Goal: Task Accomplishment & Management: Manage account settings

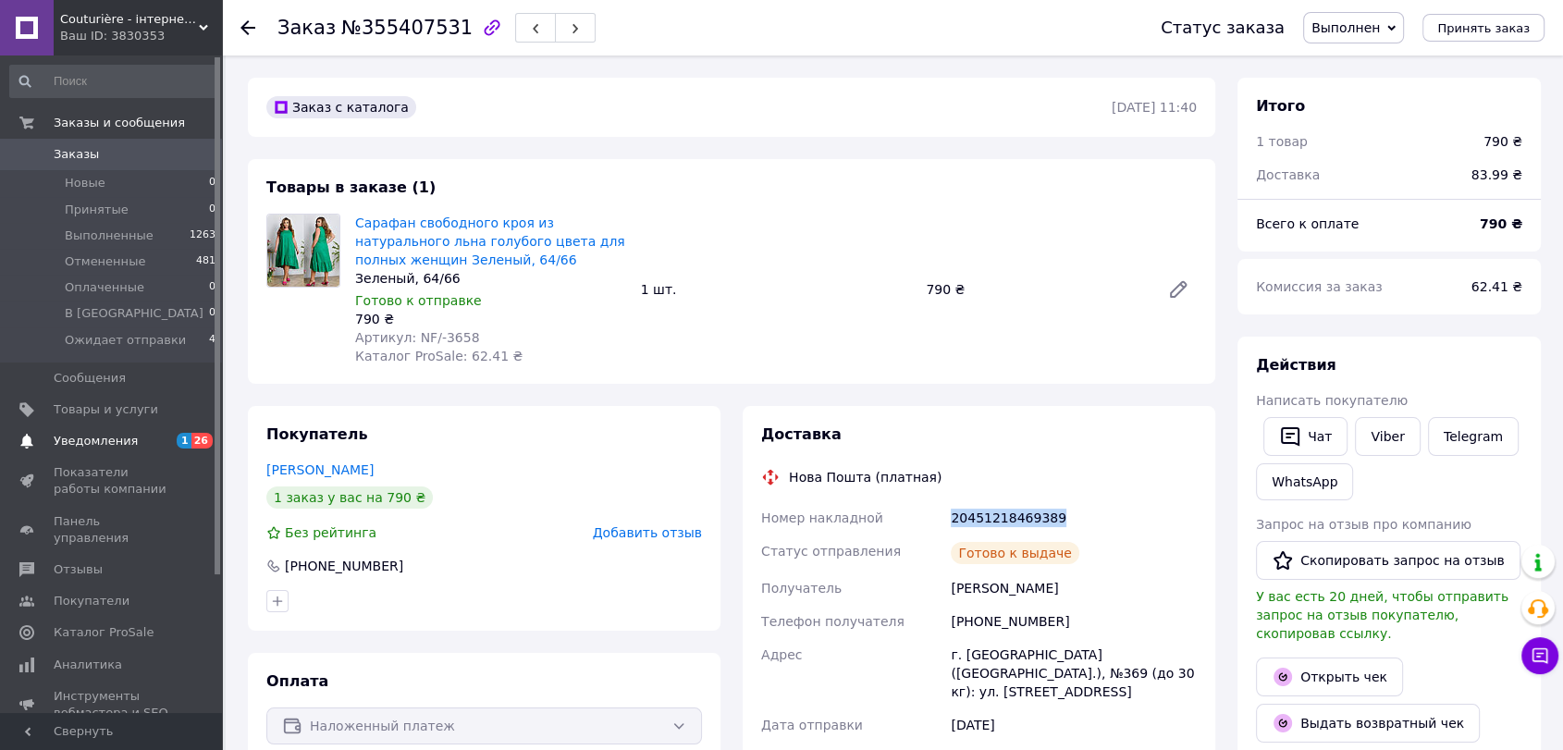
click at [128, 450] on link "Уведомления 1 26" at bounding box center [113, 441] width 227 height 31
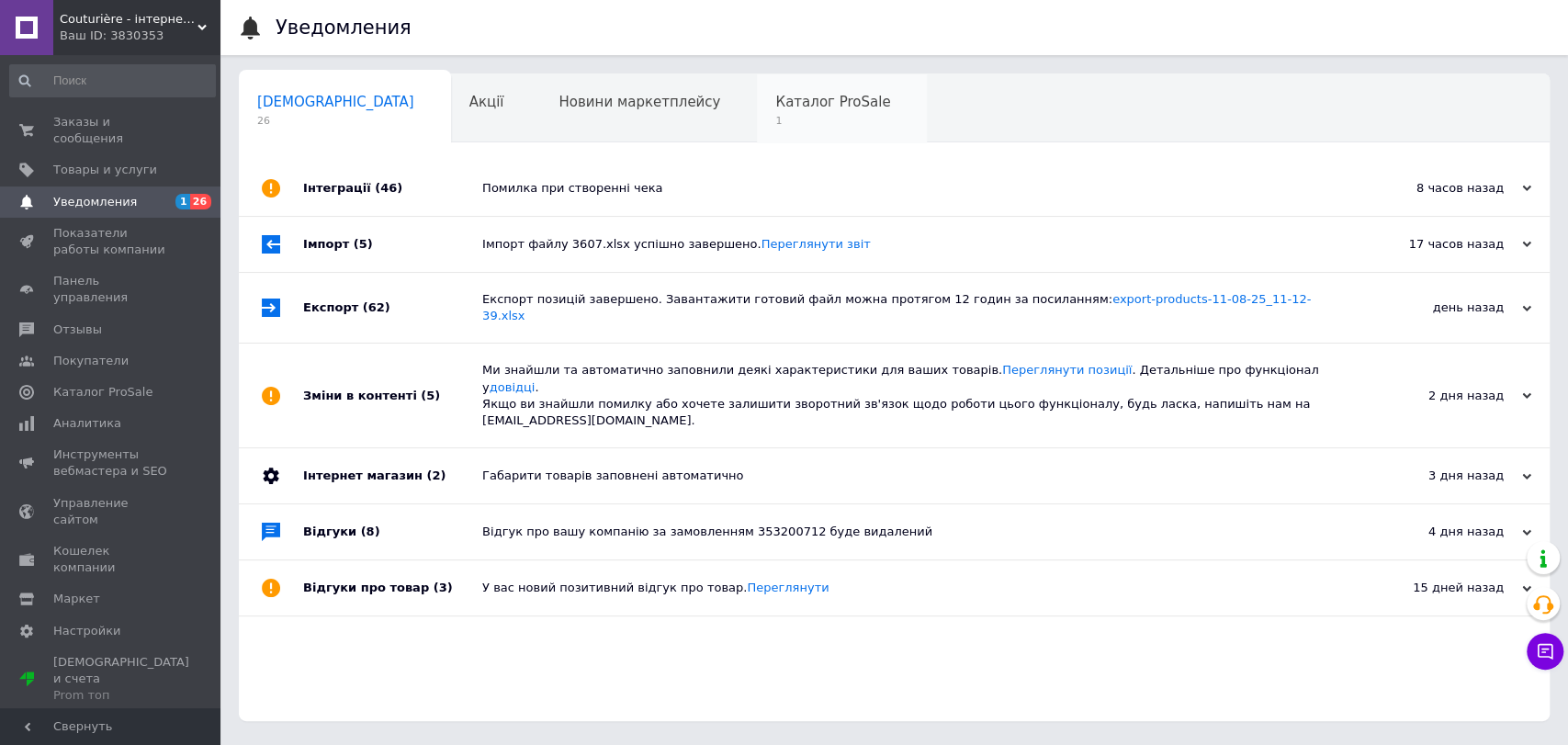
click at [776, 110] on span "Каталог ProSale" at bounding box center [833, 101] width 115 height 17
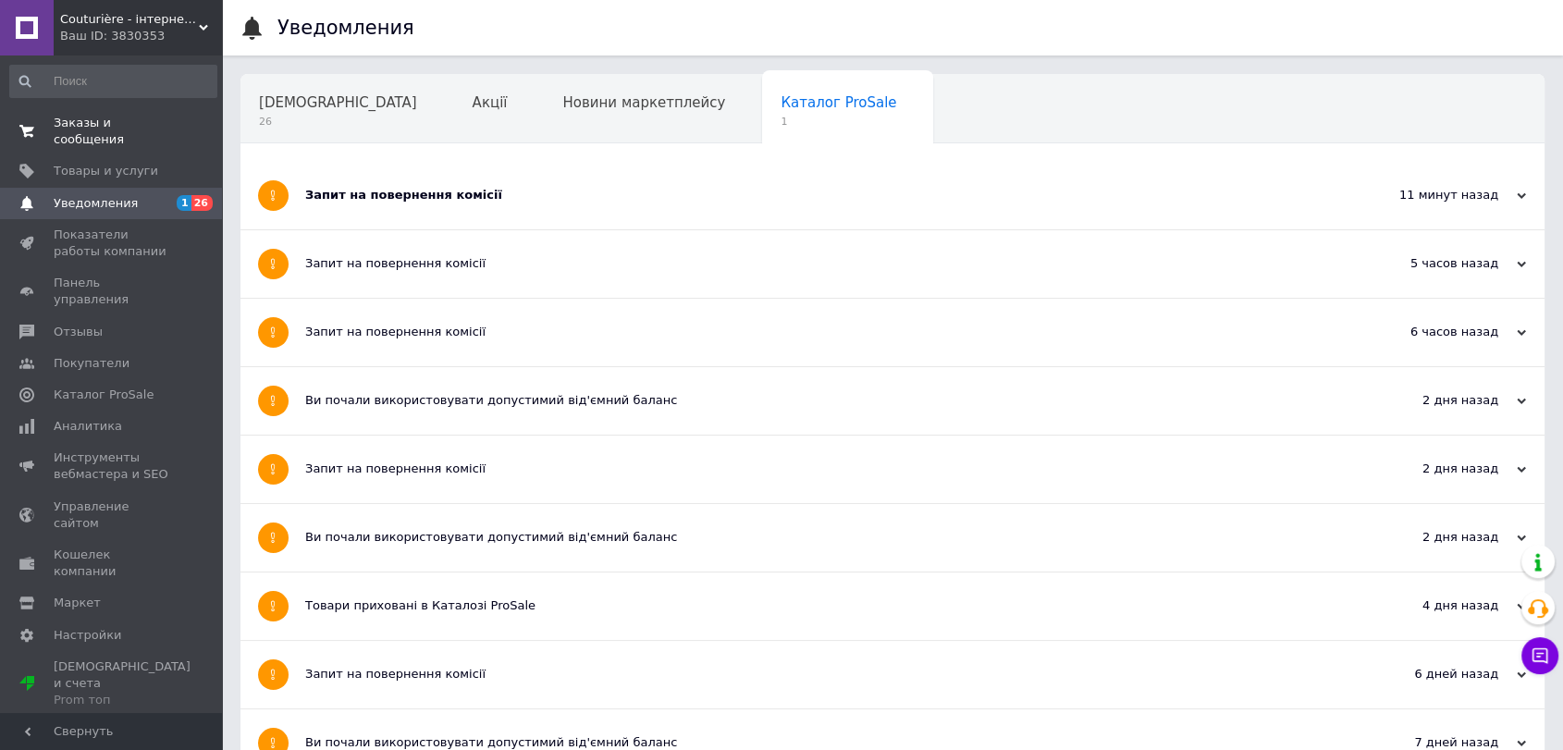
click at [80, 113] on link "Заказы и сообщения 0 0" at bounding box center [113, 131] width 227 height 48
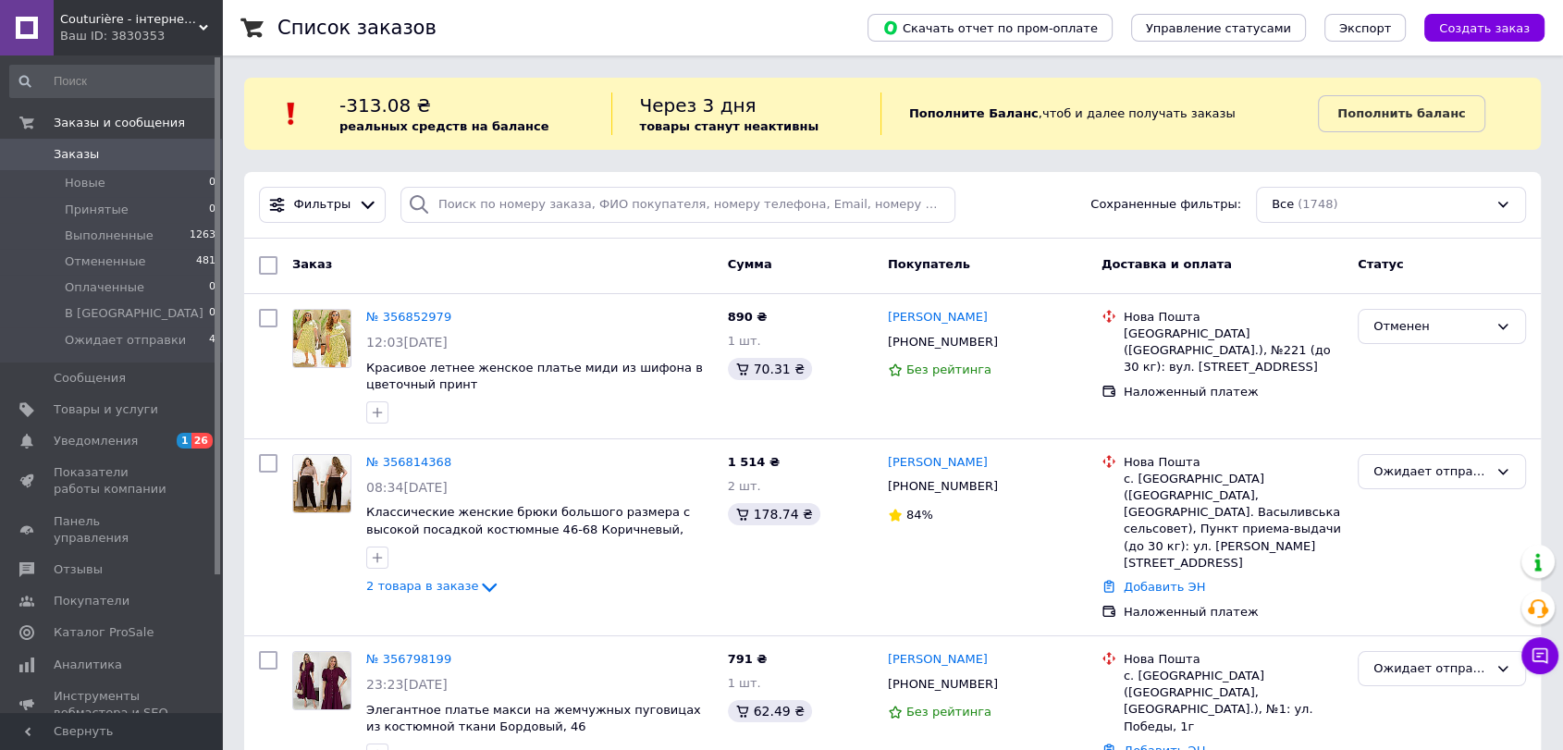
click at [146, 39] on div "Ваш ID: 3830353" at bounding box center [141, 36] width 162 height 17
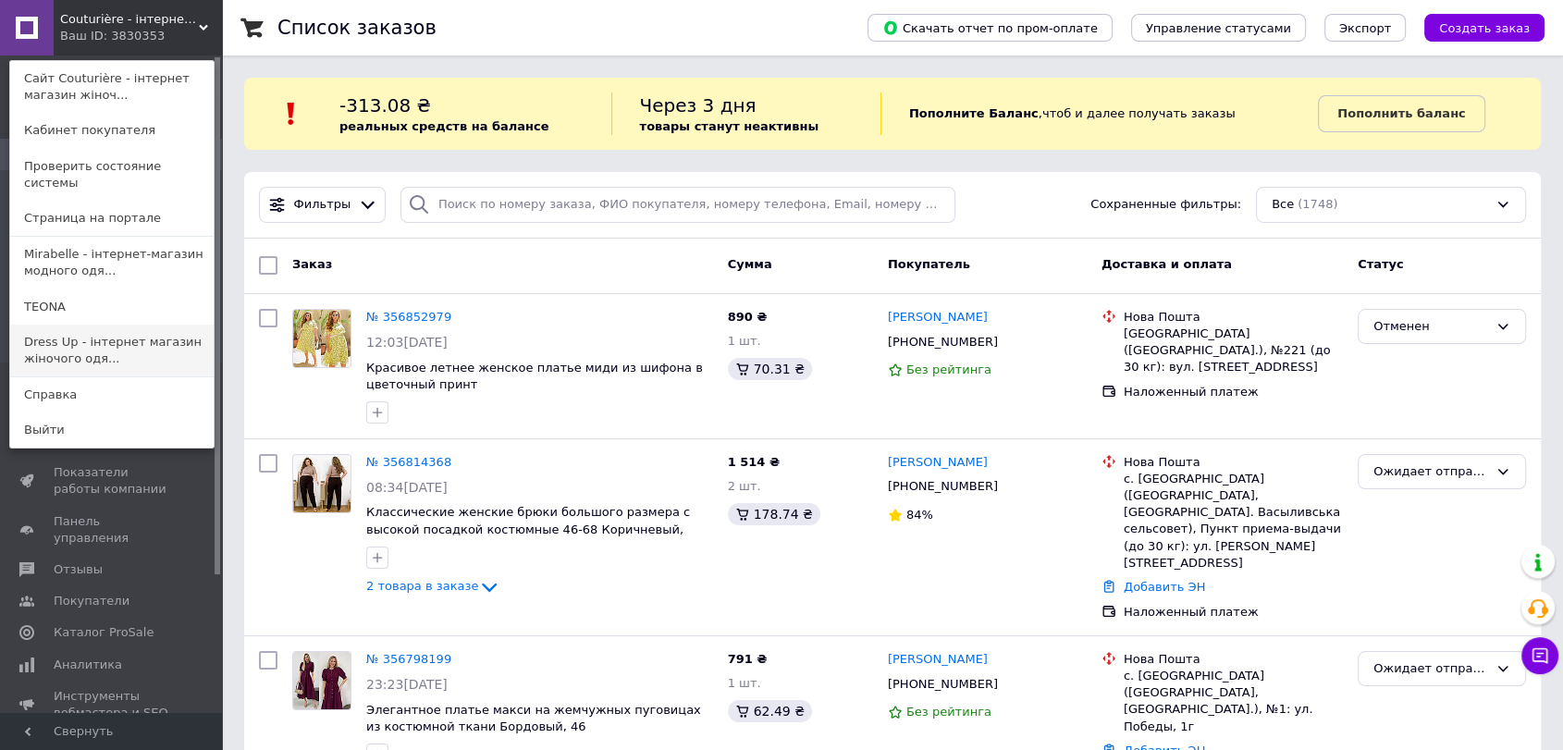
click at [40, 354] on link "Dress Up - інтернет магазин жіночого одя..." at bounding box center [112, 351] width 204 height 52
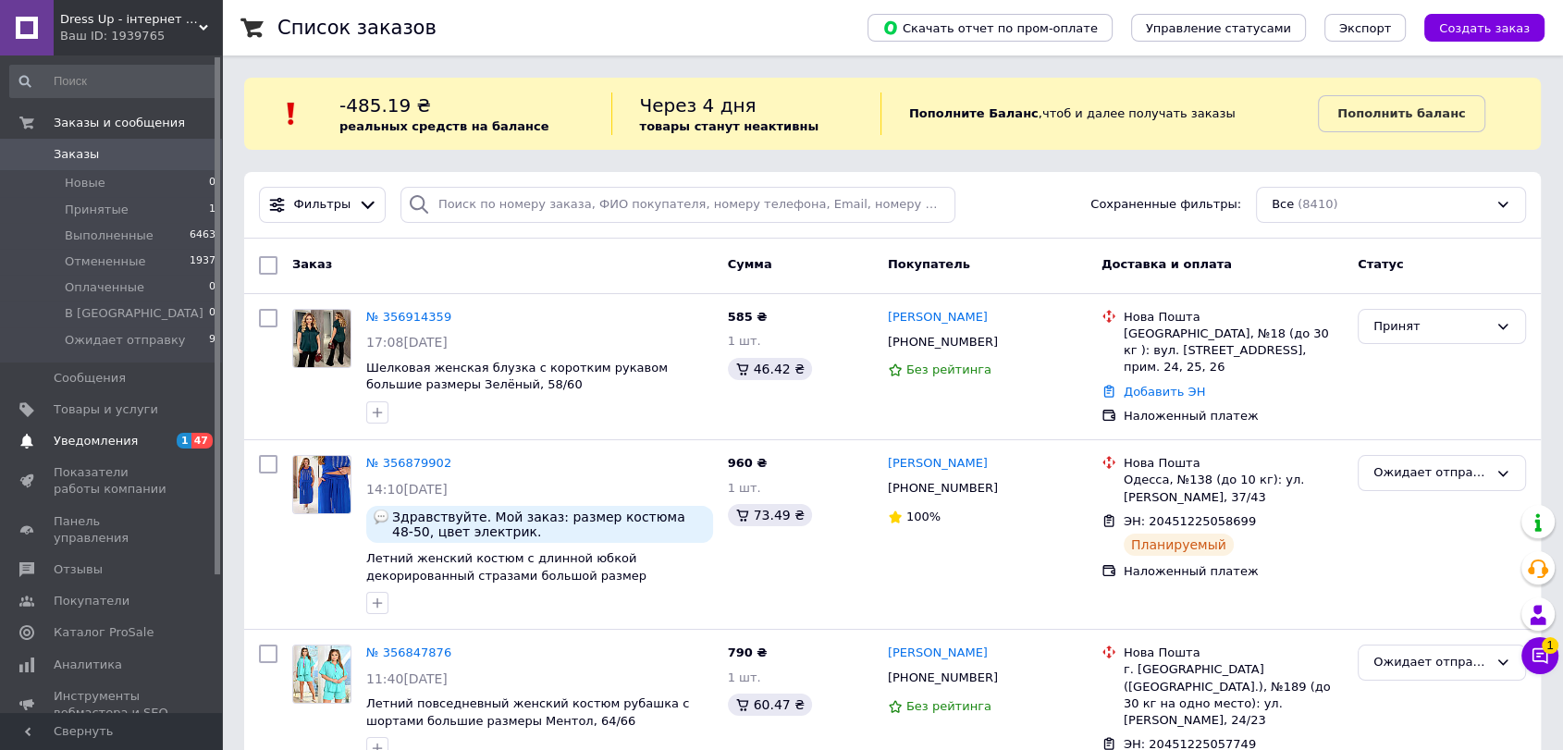
click at [64, 430] on link "Уведомления 1 47" at bounding box center [113, 441] width 227 height 31
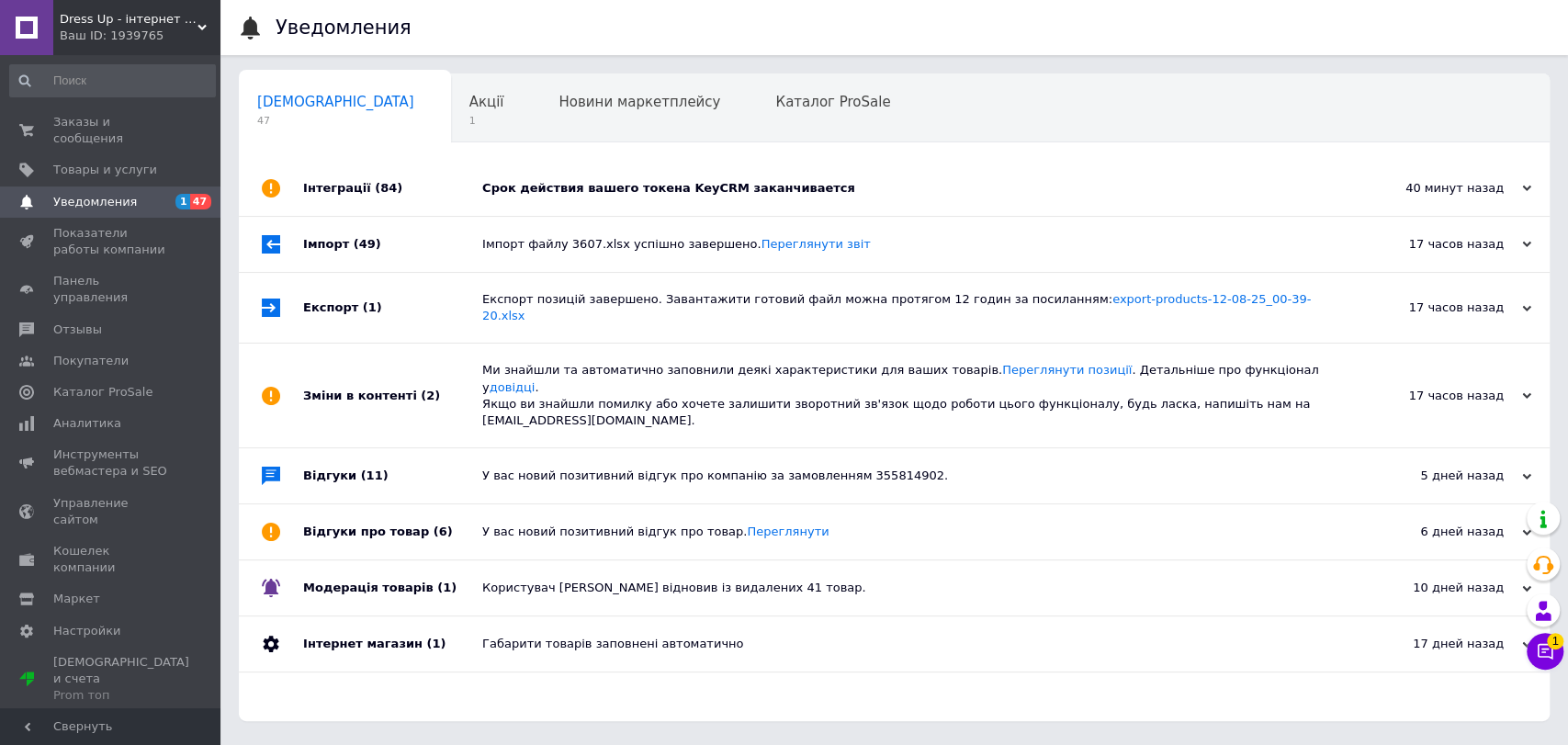
click at [506, 177] on div "Срок действия вашего токена KeyCRM заканчивается" at bounding box center [915, 189] width 865 height 56
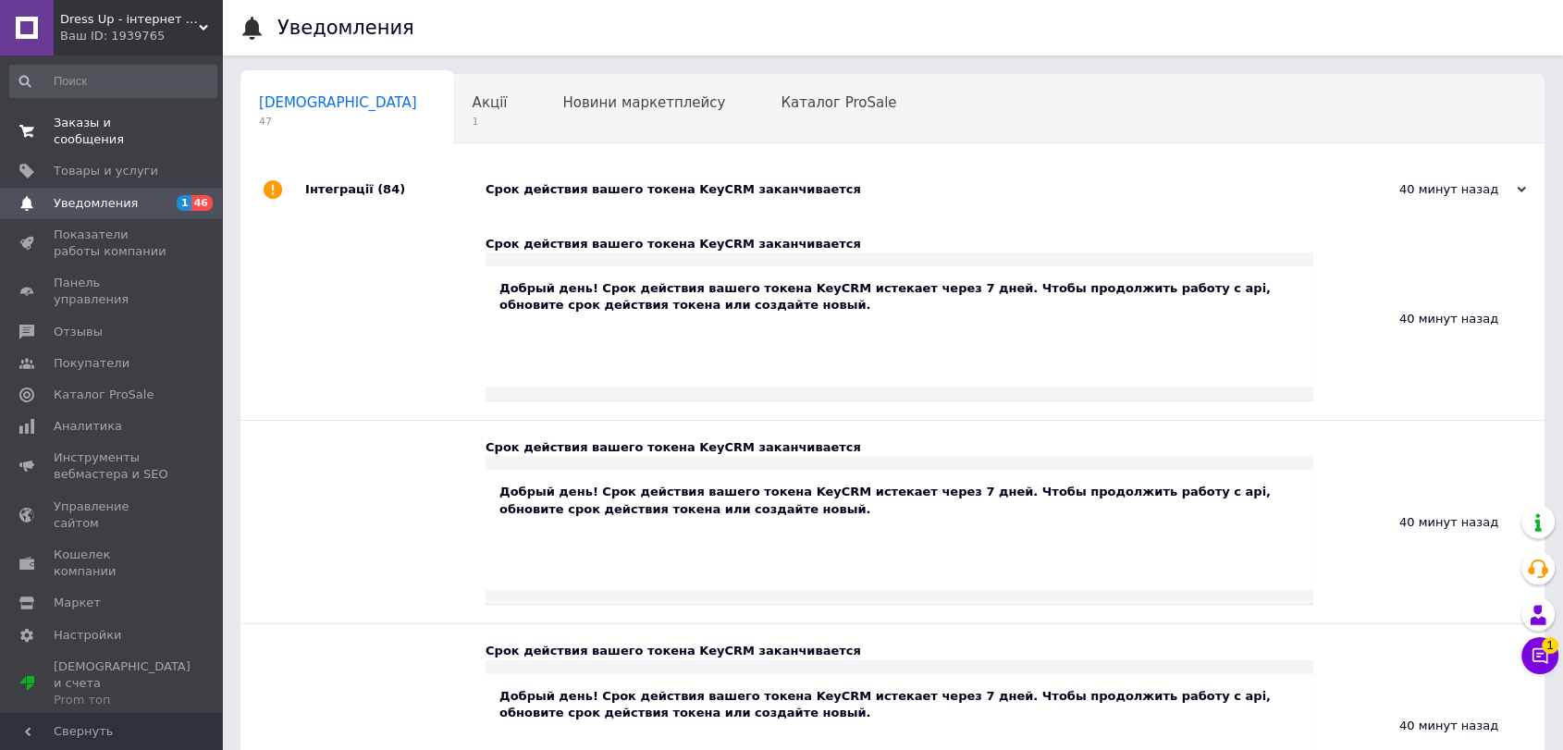
click at [169, 113] on link "Заказы и сообщения 0 0" at bounding box center [113, 131] width 227 height 48
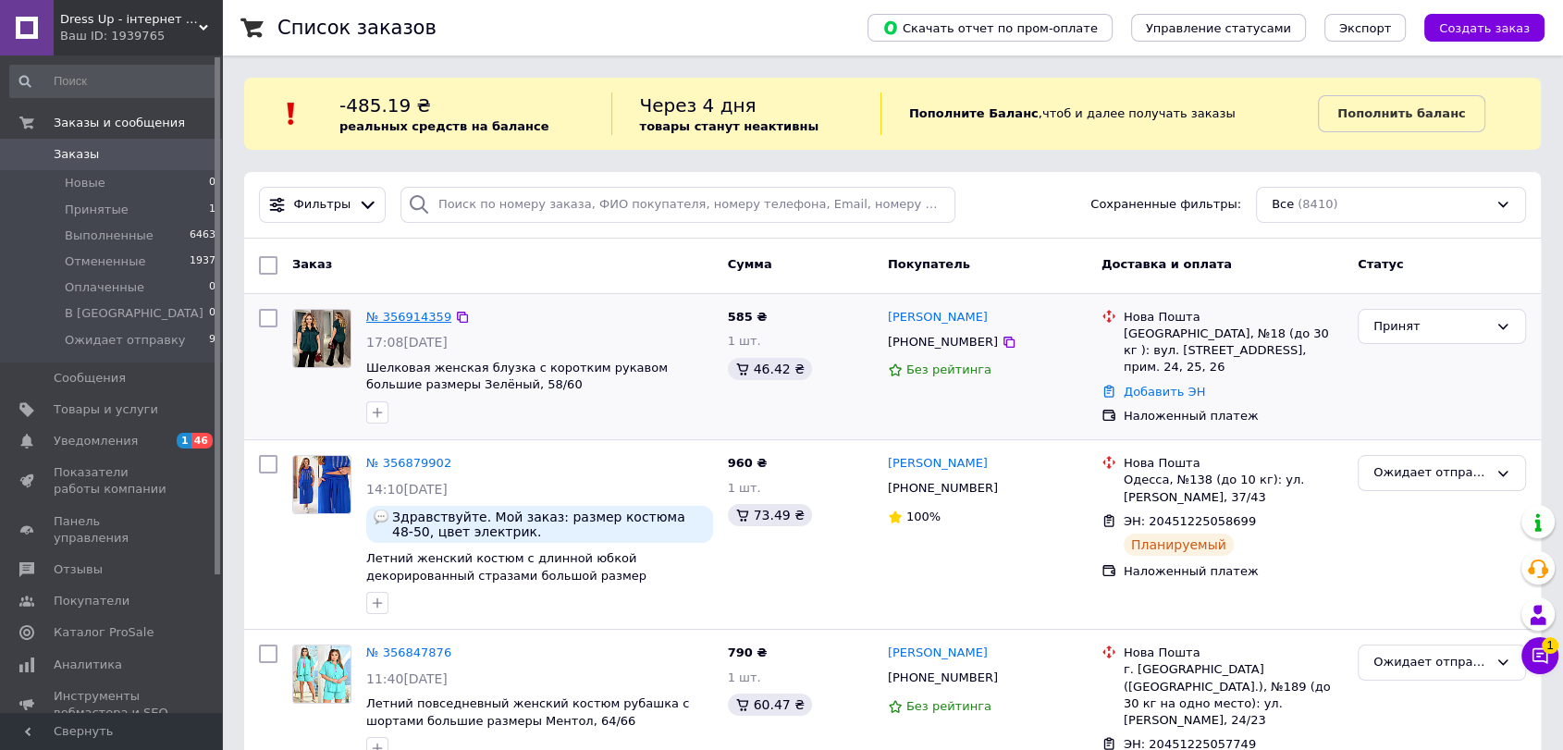
click at [437, 314] on link "№ 356914359" at bounding box center [408, 317] width 85 height 14
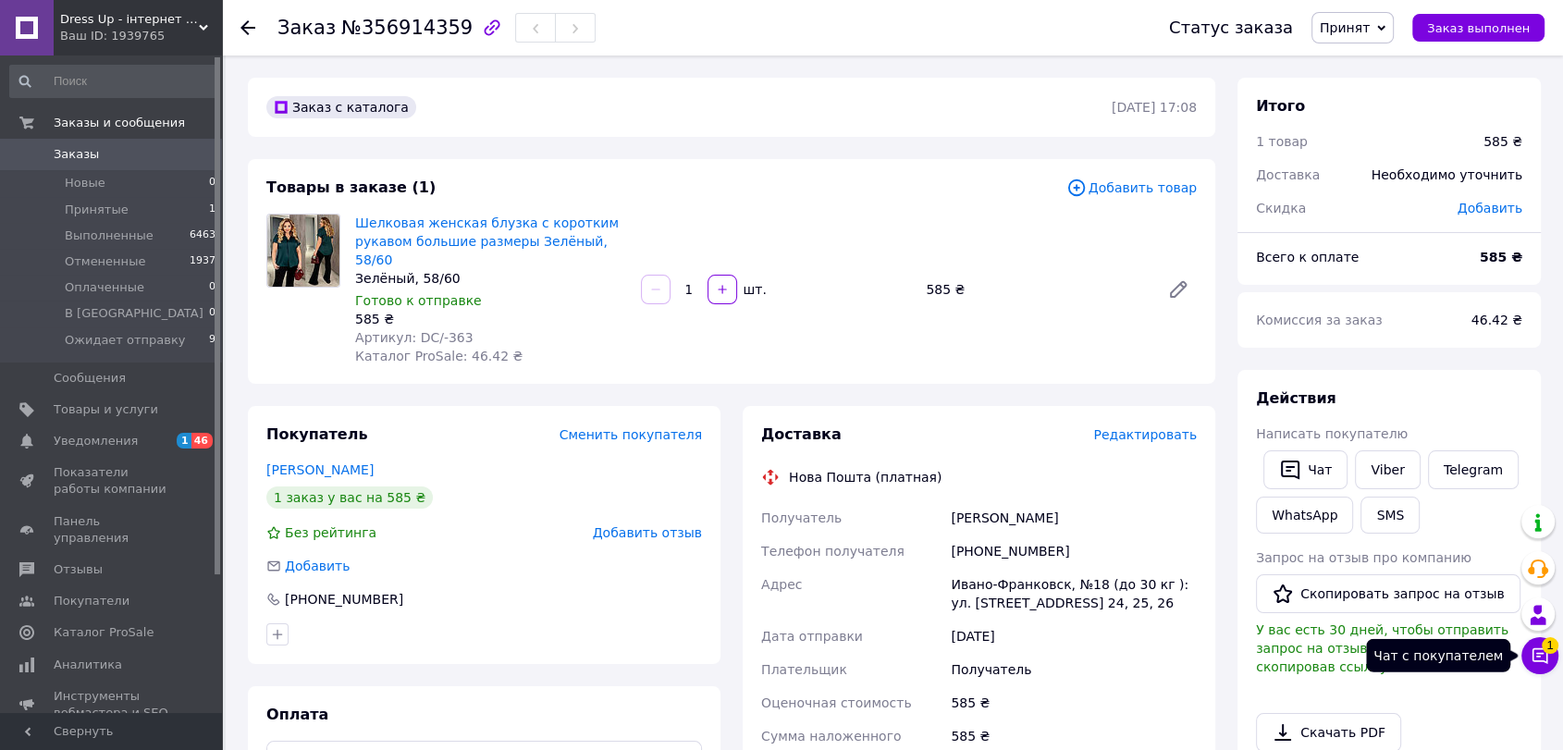
click at [1542, 652] on icon at bounding box center [1540, 656] width 19 height 19
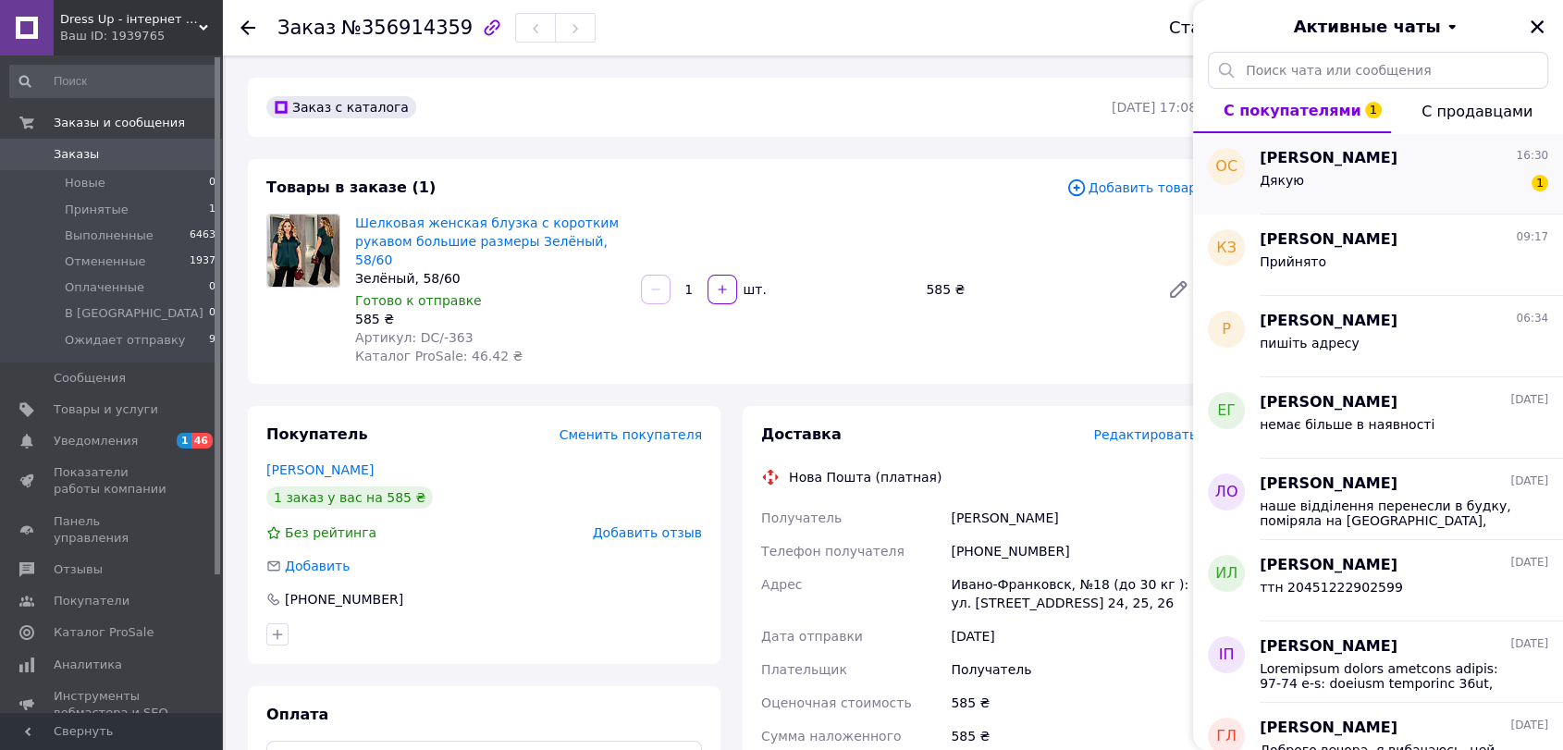
click at [1404, 178] on div "Дякую 1" at bounding box center [1404, 184] width 289 height 30
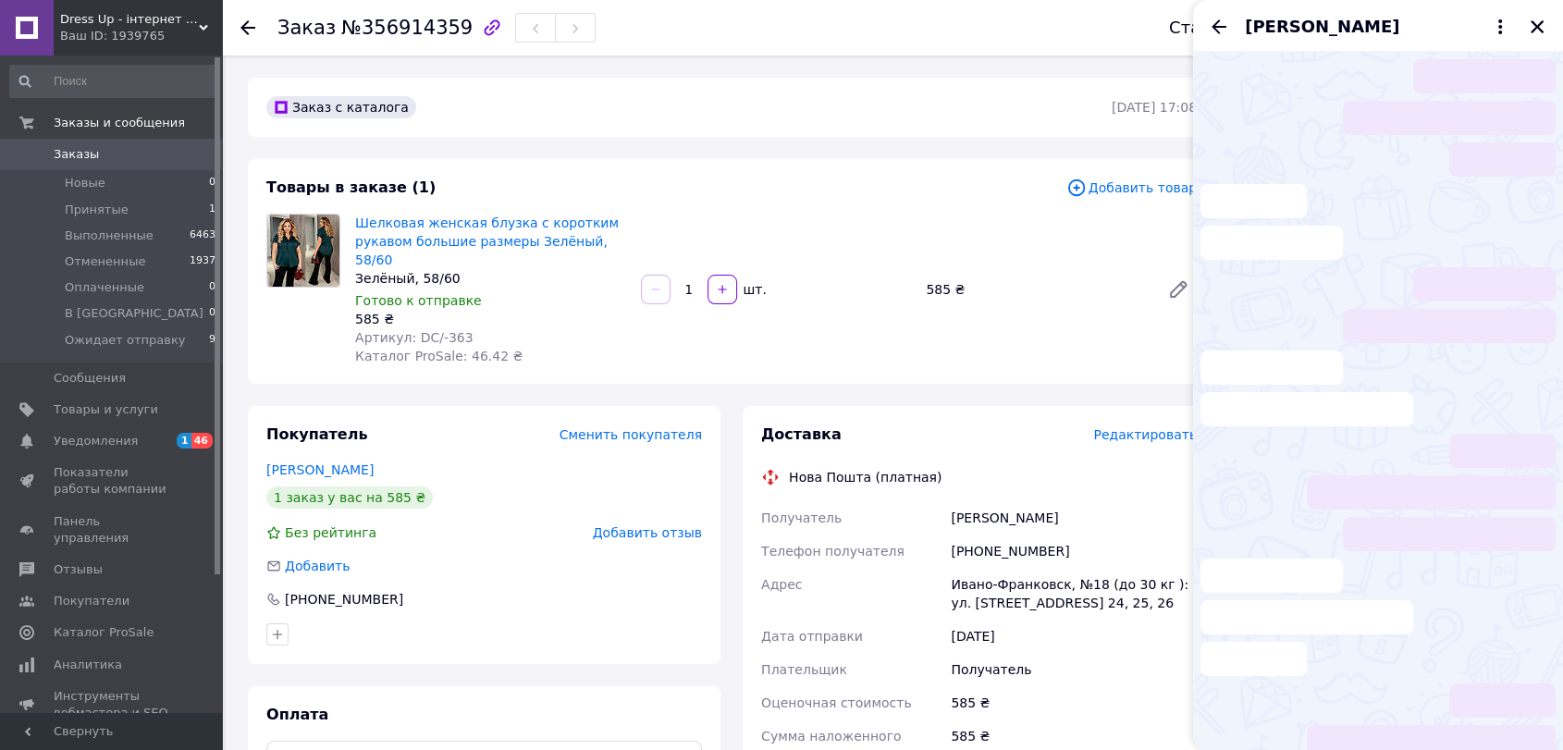
scroll to position [1794, 0]
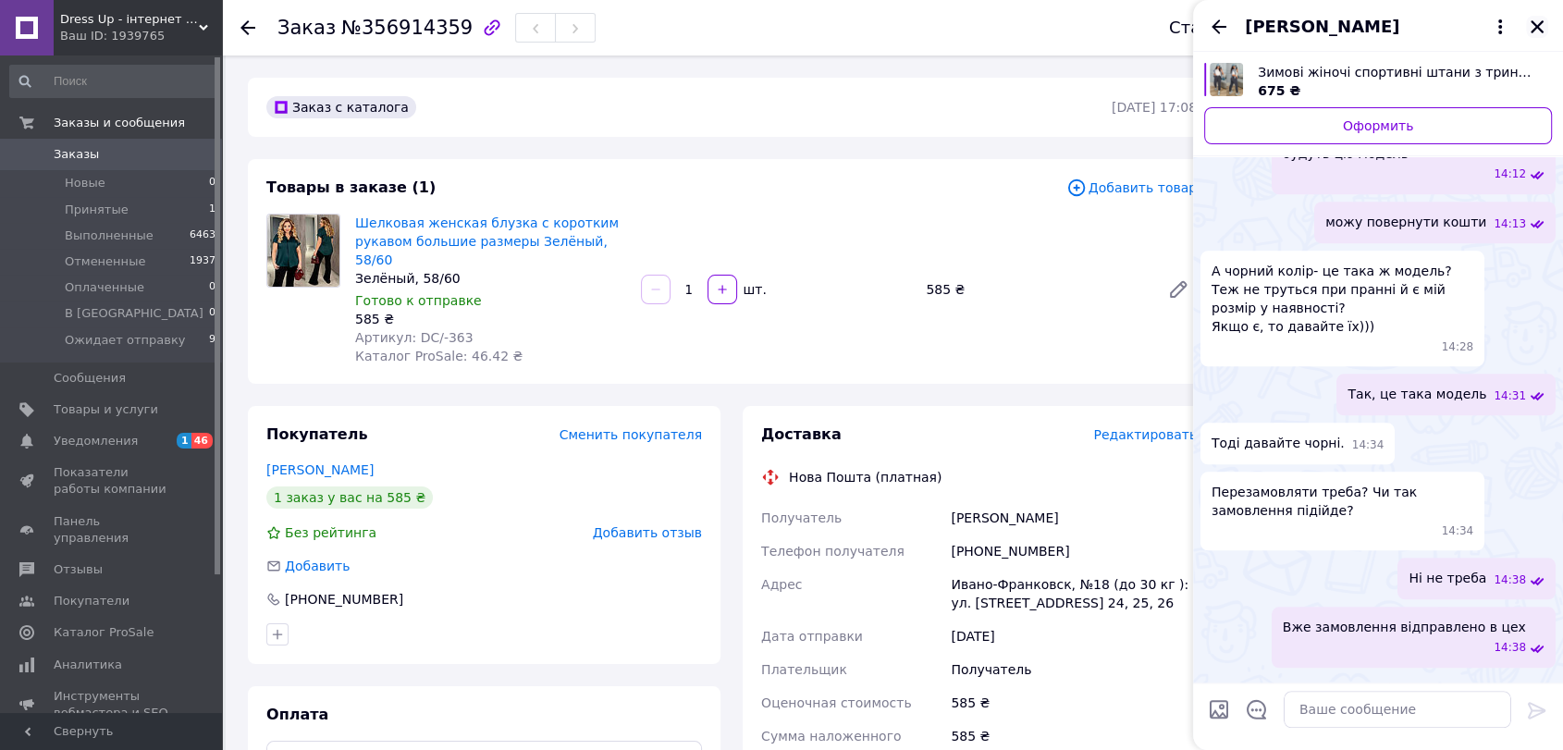
click at [1535, 26] on icon "Закрыть" at bounding box center [1537, 27] width 17 height 17
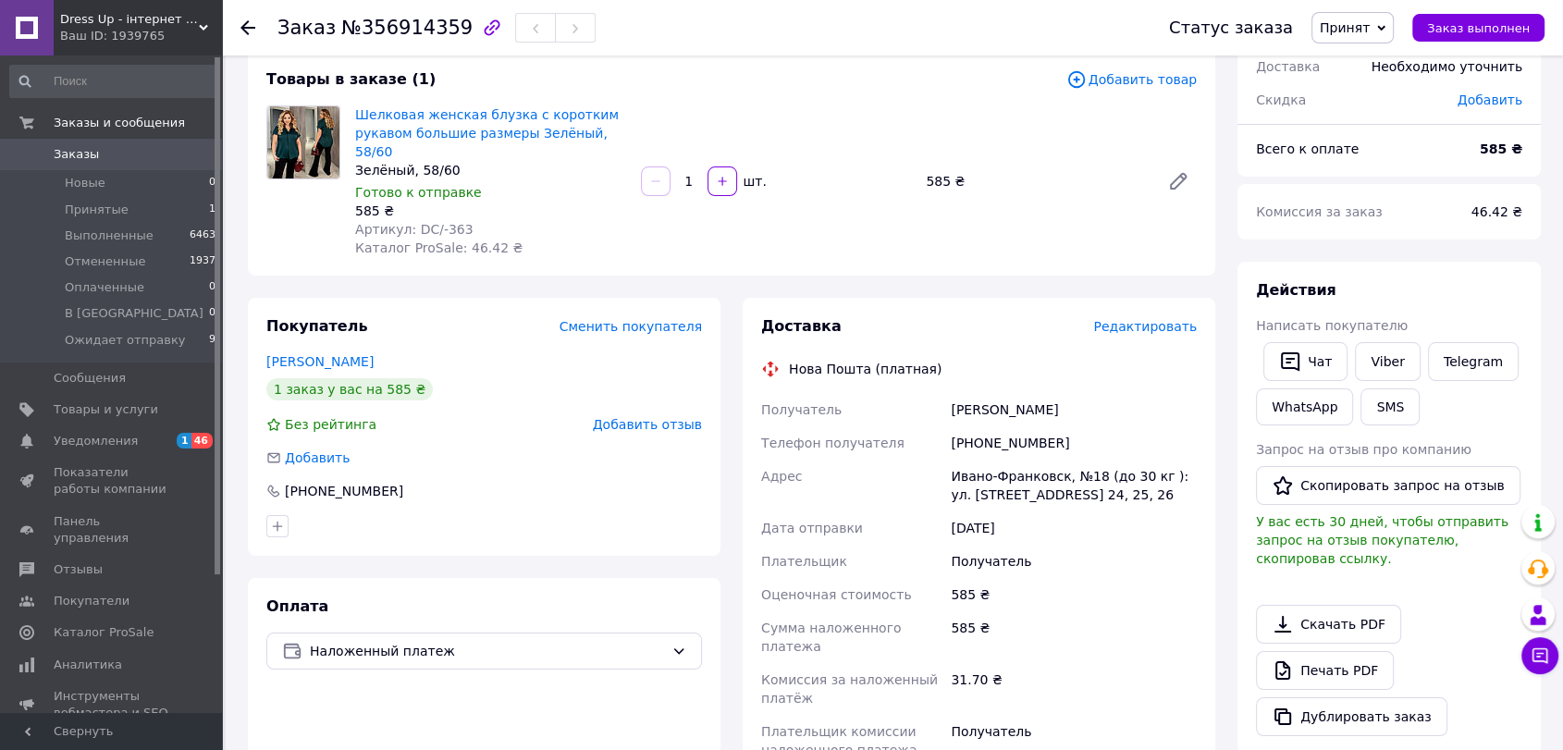
scroll to position [103, 0]
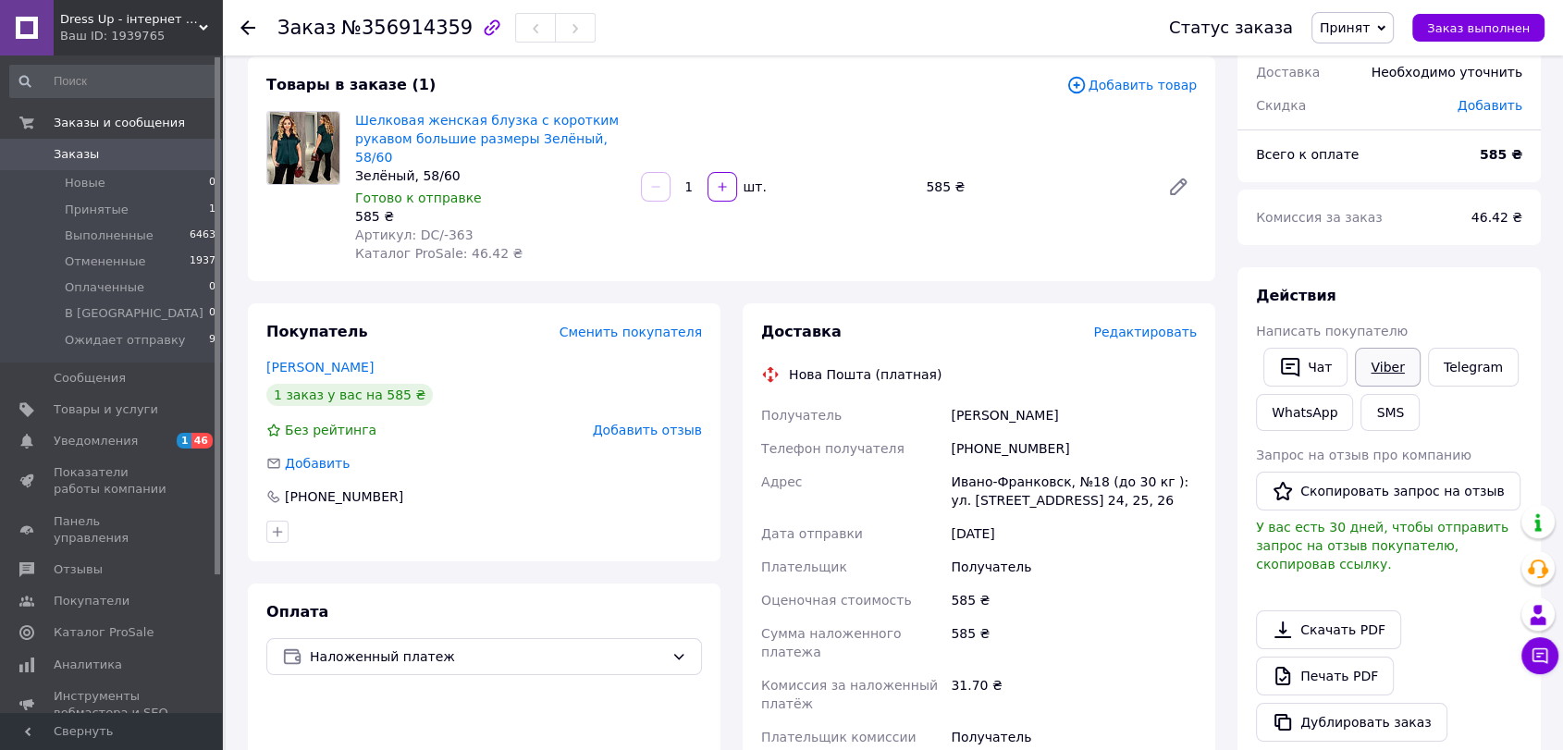
click at [1391, 368] on link "Viber" at bounding box center [1387, 367] width 65 height 39
drag, startPoint x: 356, startPoint y: 25, endPoint x: 444, endPoint y: 33, distance: 88.3
click at [444, 33] on span "№356914359" at bounding box center [406, 28] width 131 height 22
copy span "356914359"
click at [106, 443] on span "Уведомления" at bounding box center [96, 441] width 84 height 17
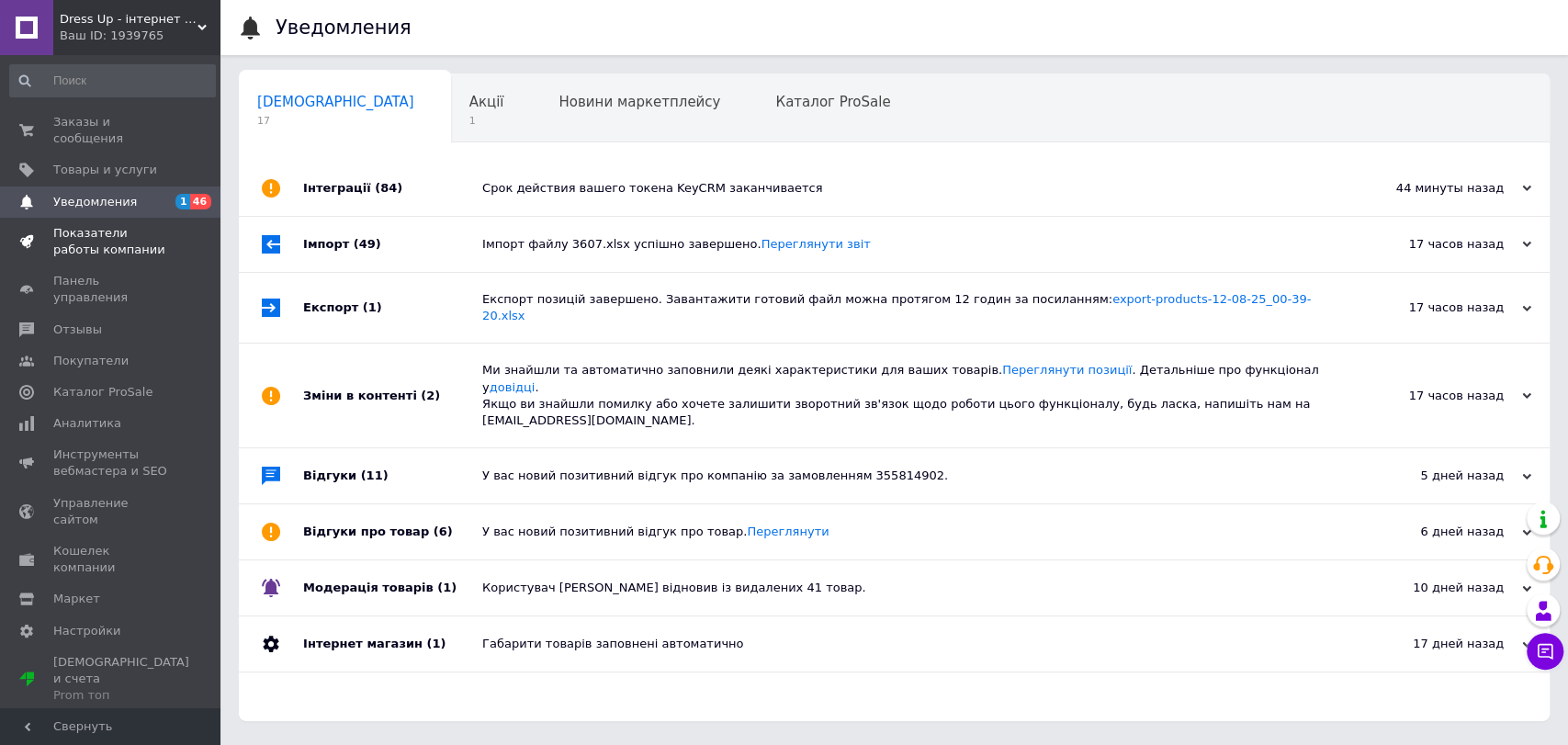
click at [95, 225] on span "Показатели работы компании" at bounding box center [111, 241] width 116 height 33
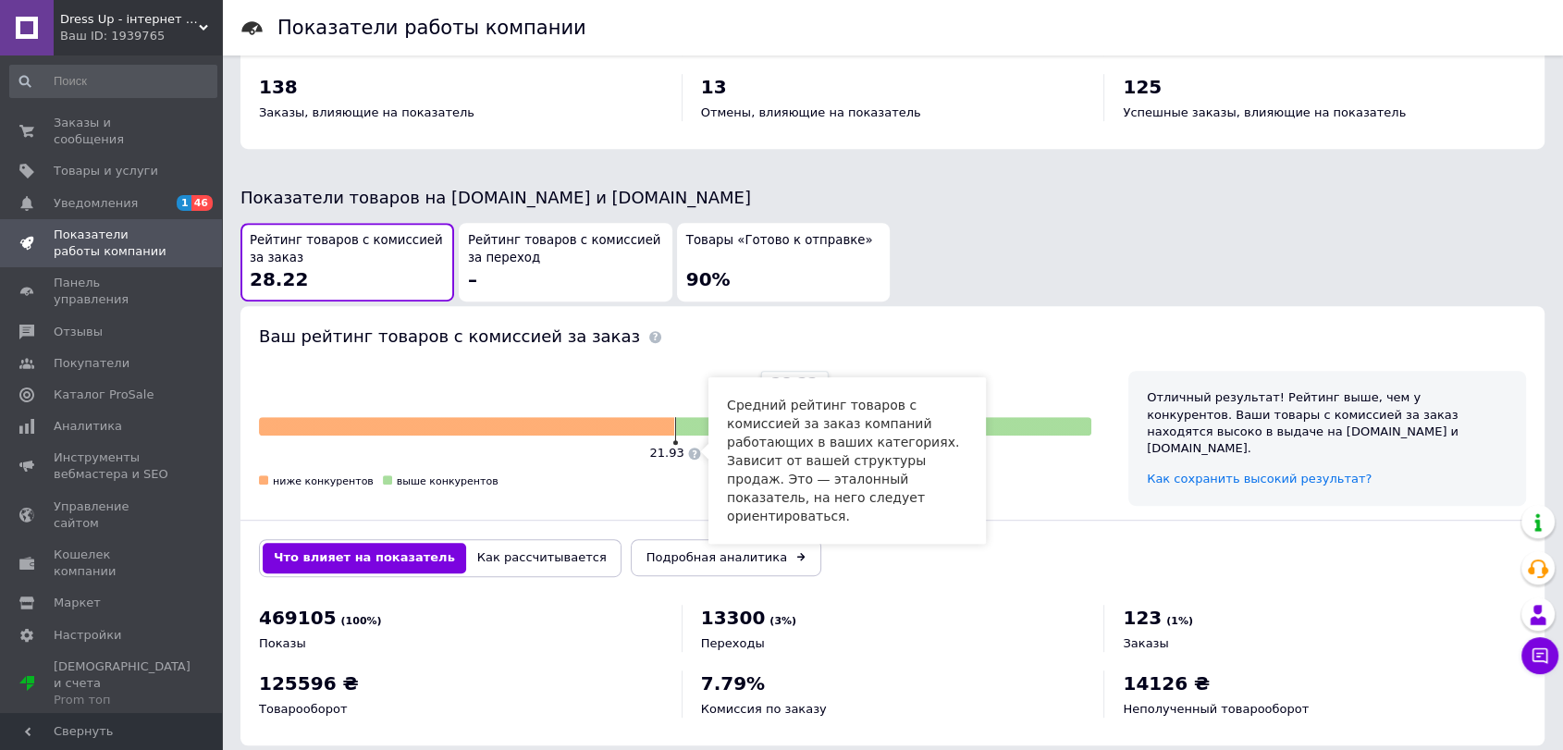
scroll to position [887, 0]
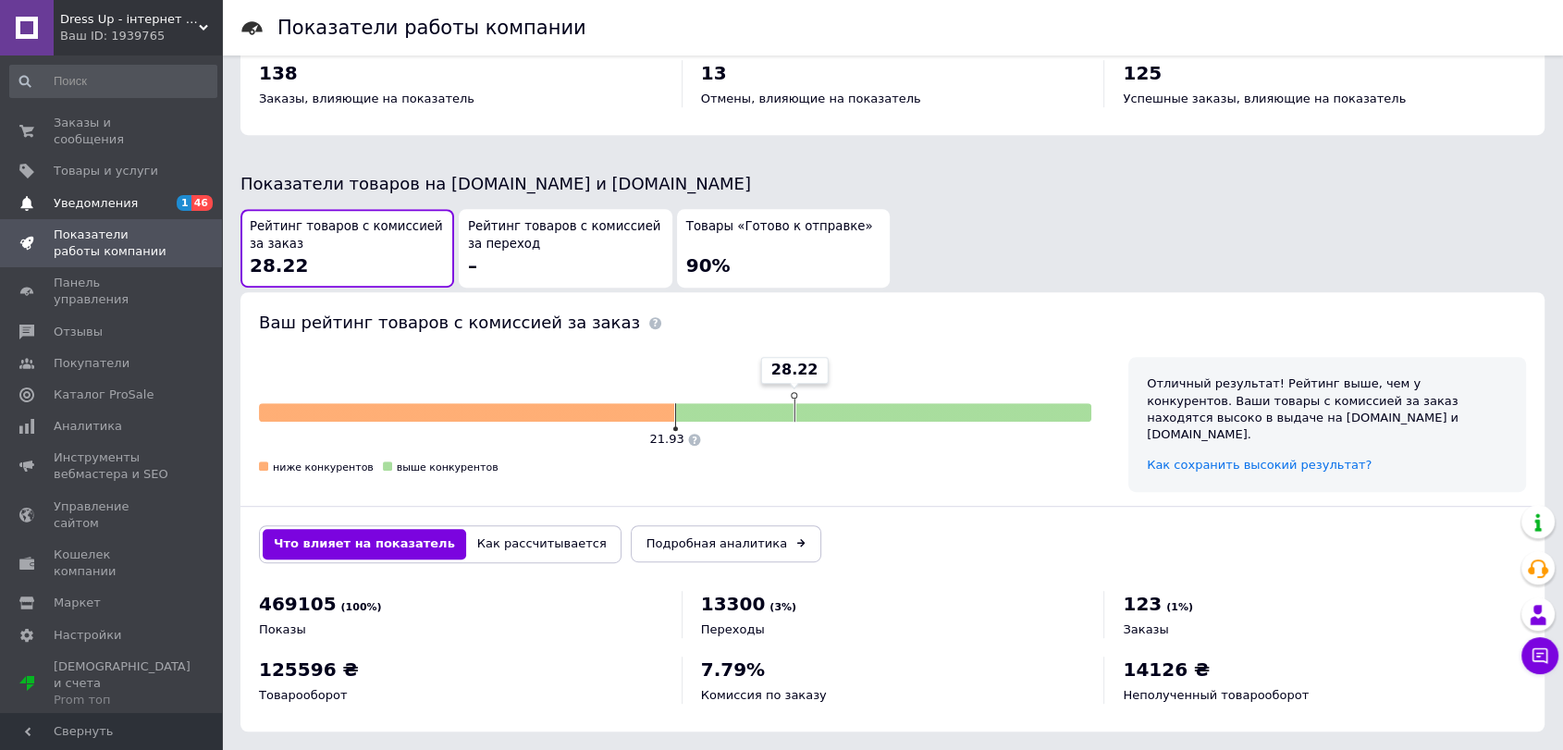
click at [108, 195] on span "Уведомления" at bounding box center [96, 203] width 84 height 17
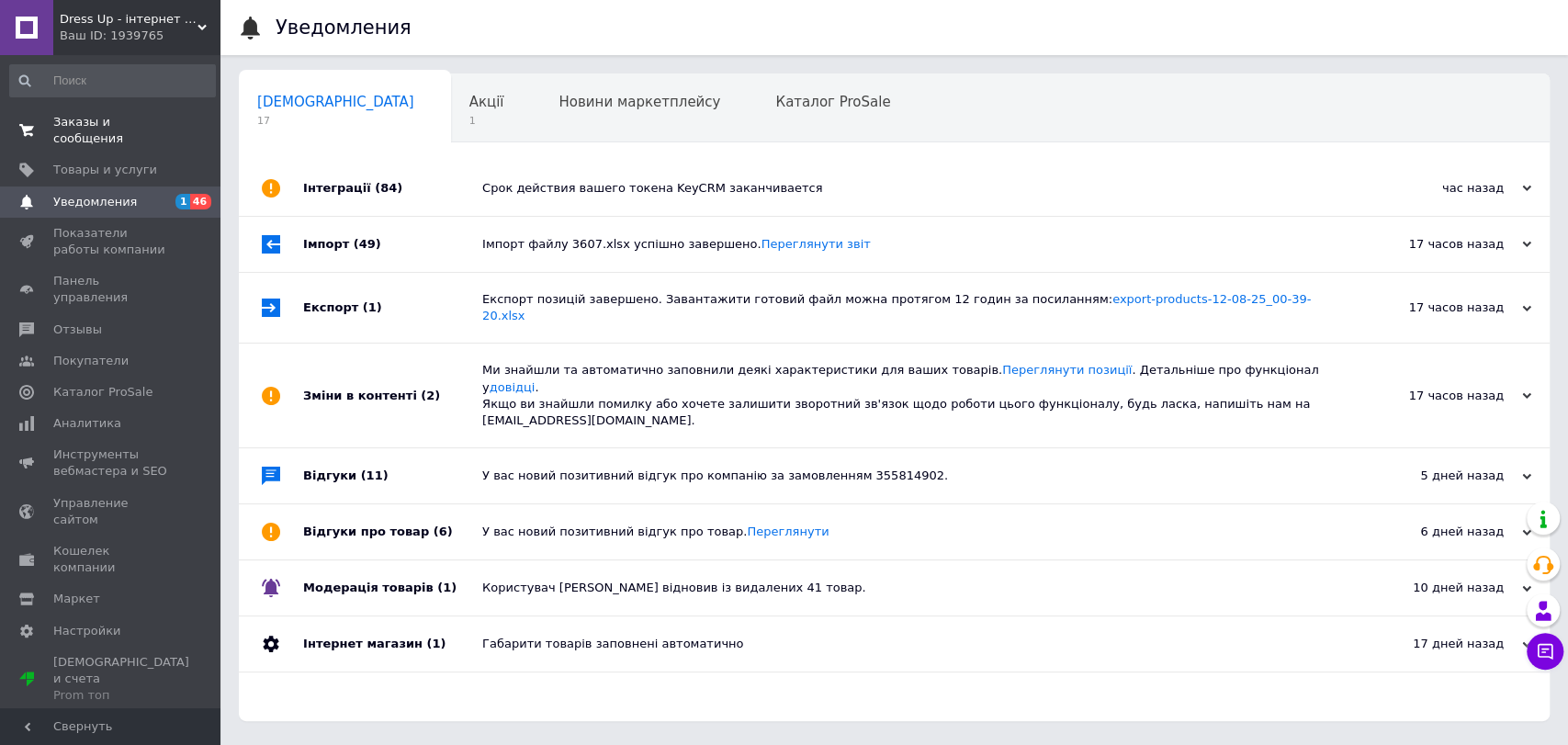
click at [127, 117] on span "Заказы и сообщения" at bounding box center [111, 130] width 116 height 33
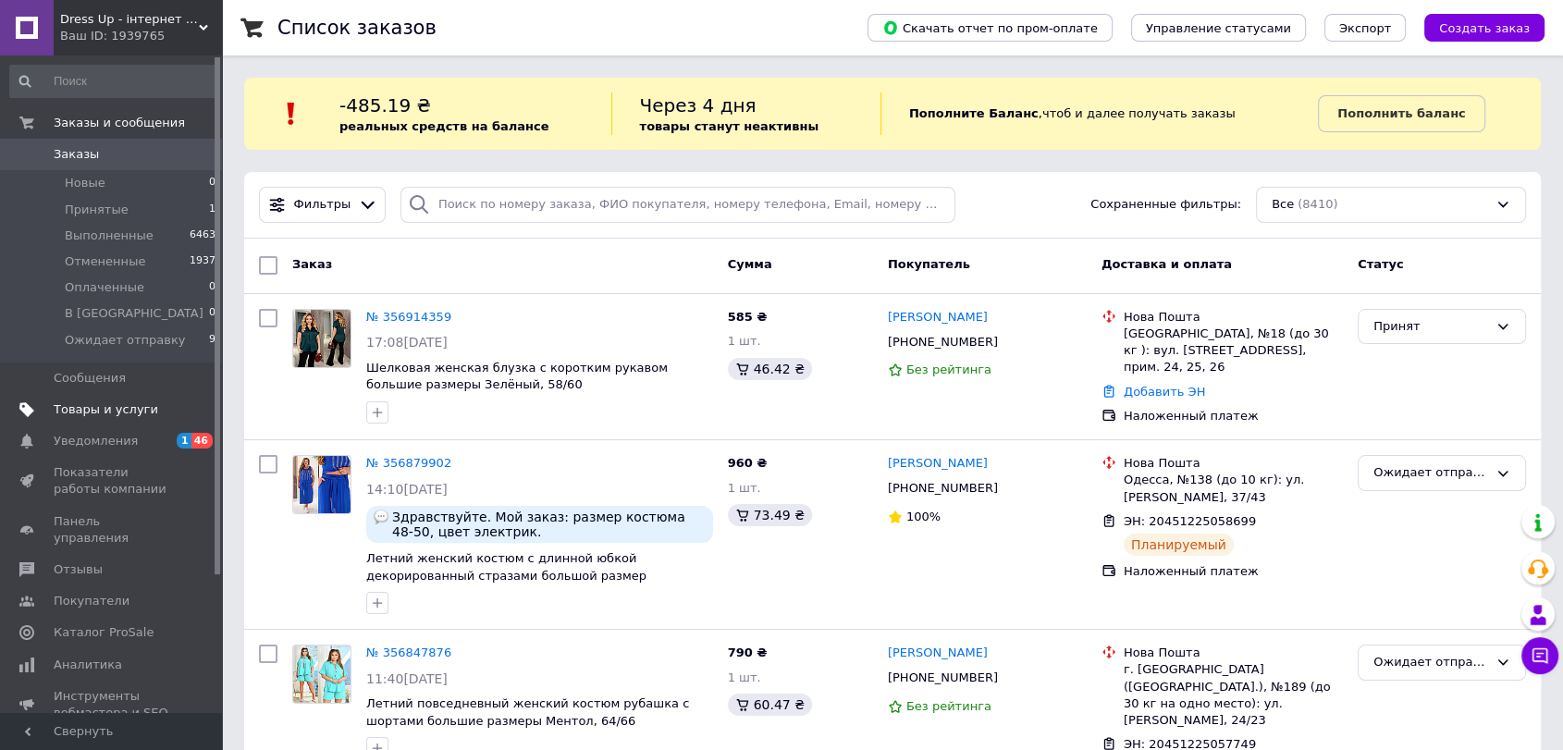
click at [91, 397] on link "Товары и услуги" at bounding box center [113, 409] width 227 height 31
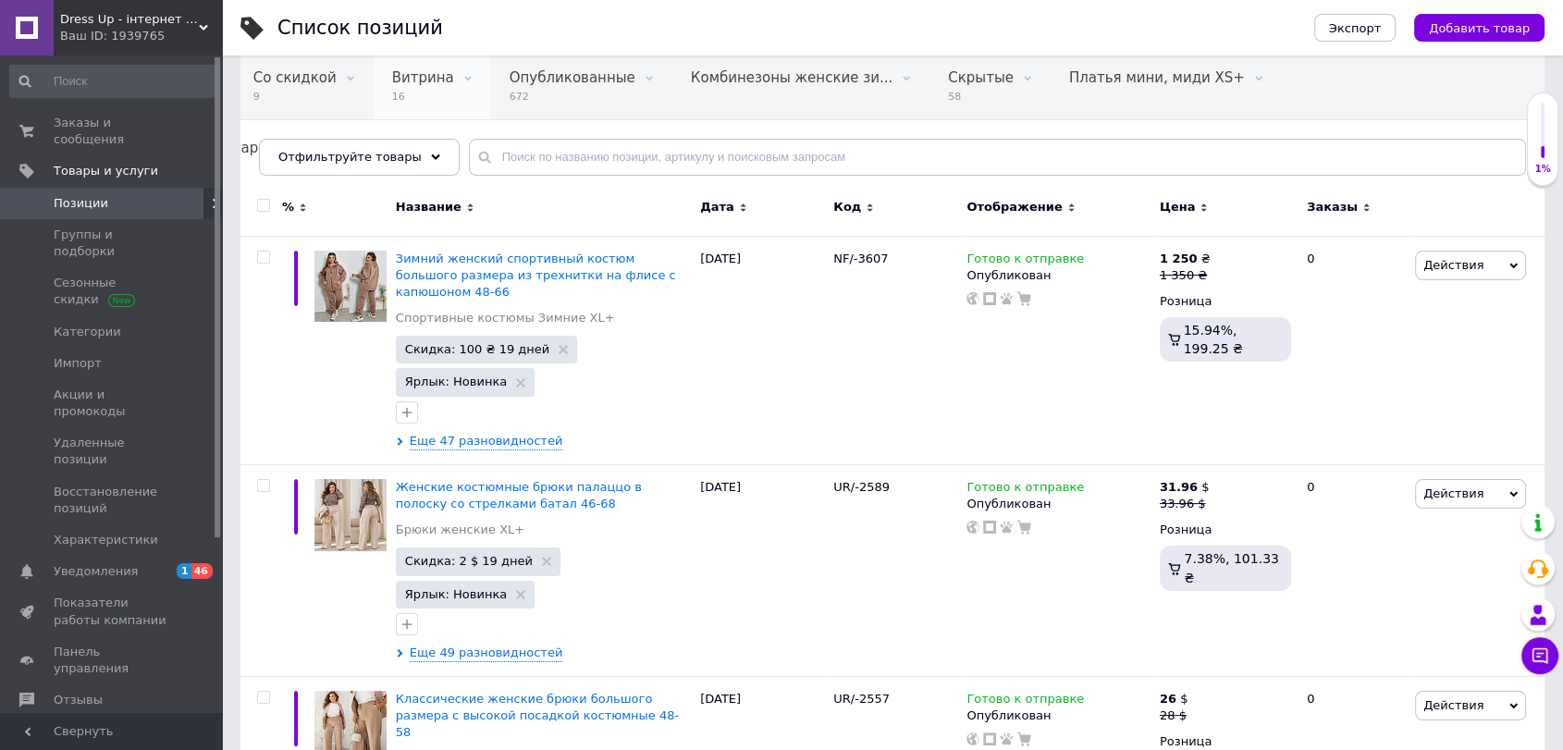
scroll to position [205, 0]
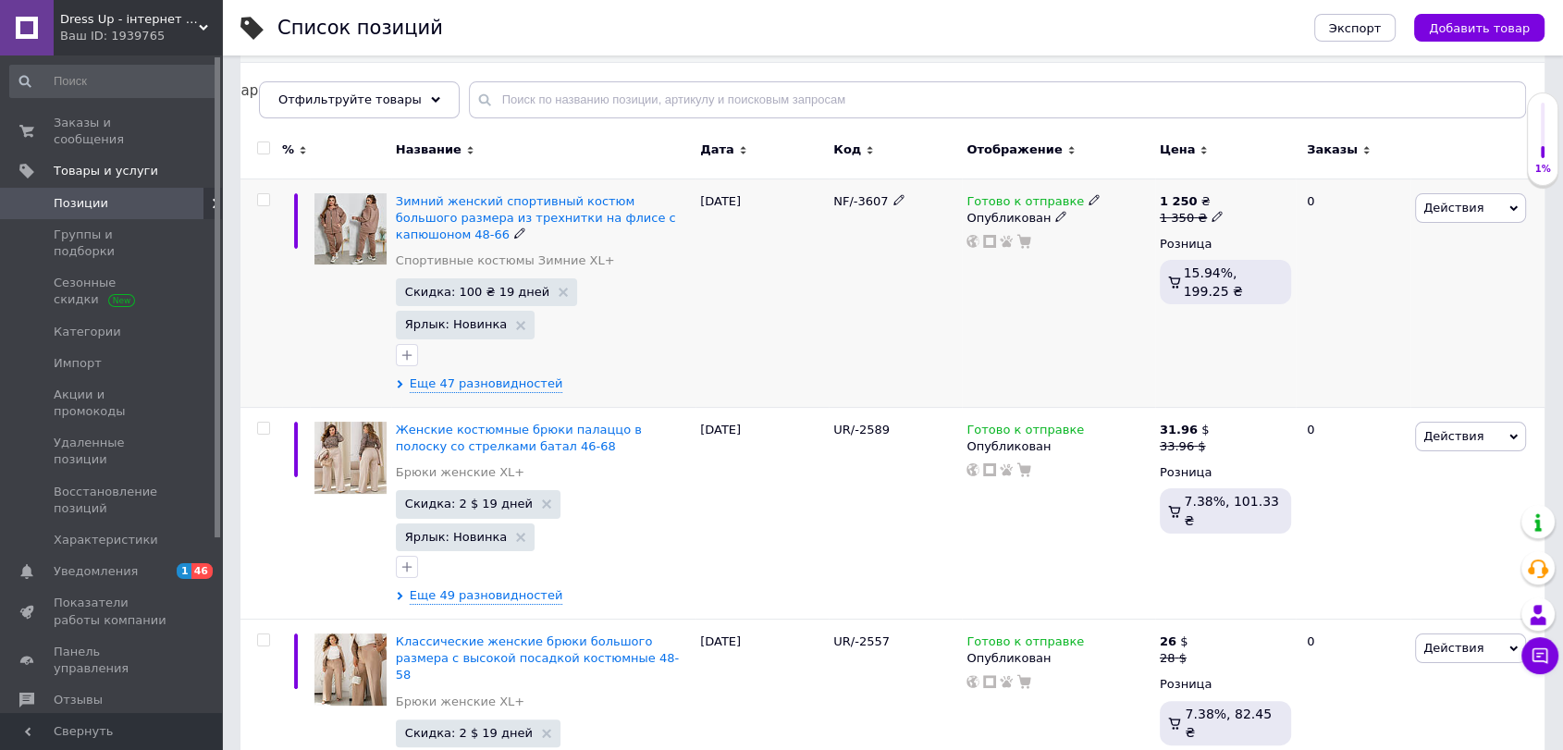
click at [1468, 209] on span "Действия" at bounding box center [1454, 208] width 60 height 14
click at [1196, 327] on div "1 250 ₴ 1 350 ₴ Розница 15.94%, 199.25 ₴" at bounding box center [1225, 293] width 141 height 229
click at [894, 194] on icon at bounding box center [899, 199] width 11 height 11
drag, startPoint x: 910, startPoint y: 206, endPoint x: 734, endPoint y: 215, distance: 176.9
click at [745, 218] on div "Зимний женский спортивный костюм большого размера из трехнитки на флисе с капюш…" at bounding box center [893, 293] width 1304 height 229
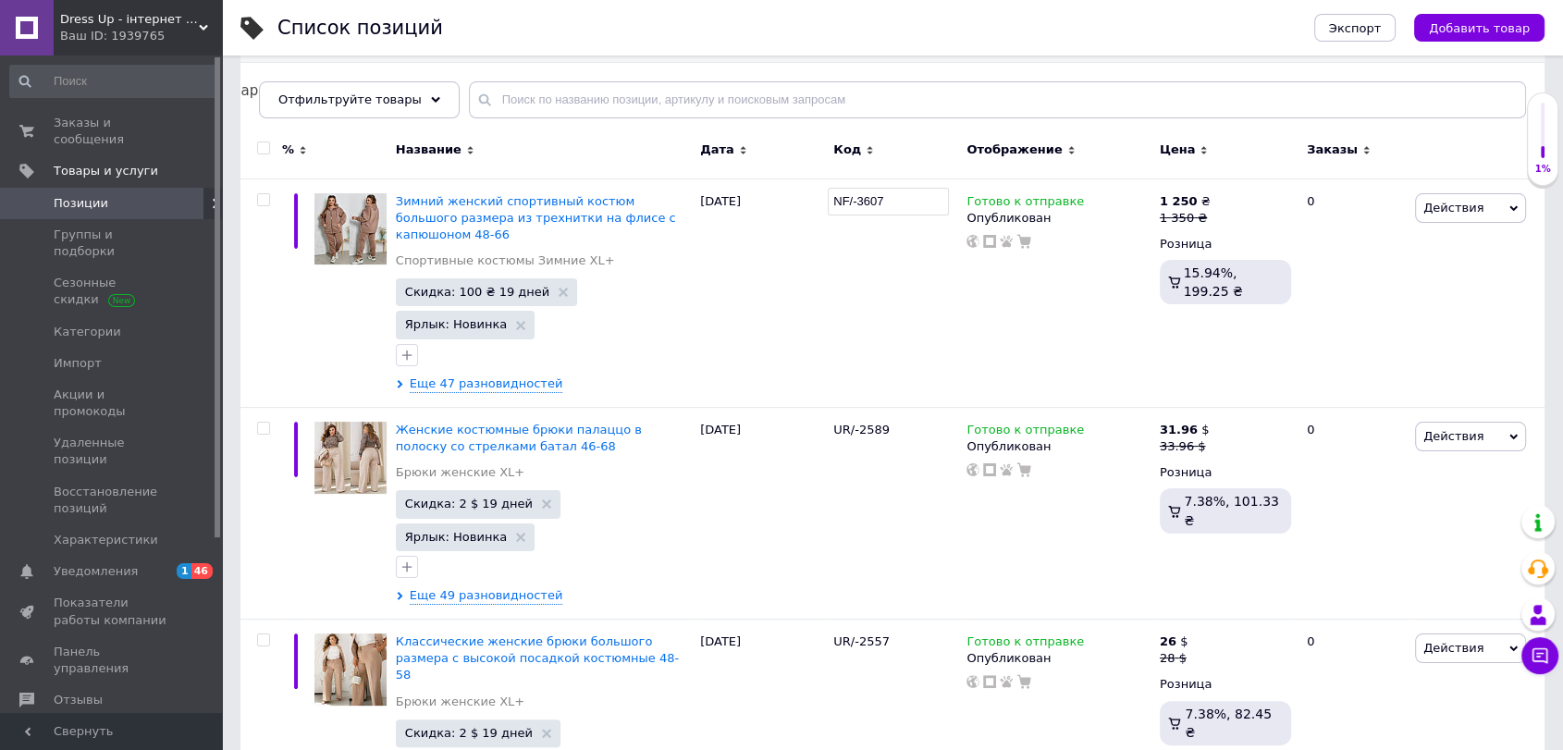
click at [100, 749] on span "Каталог ProSale" at bounding box center [104, 764] width 100 height 17
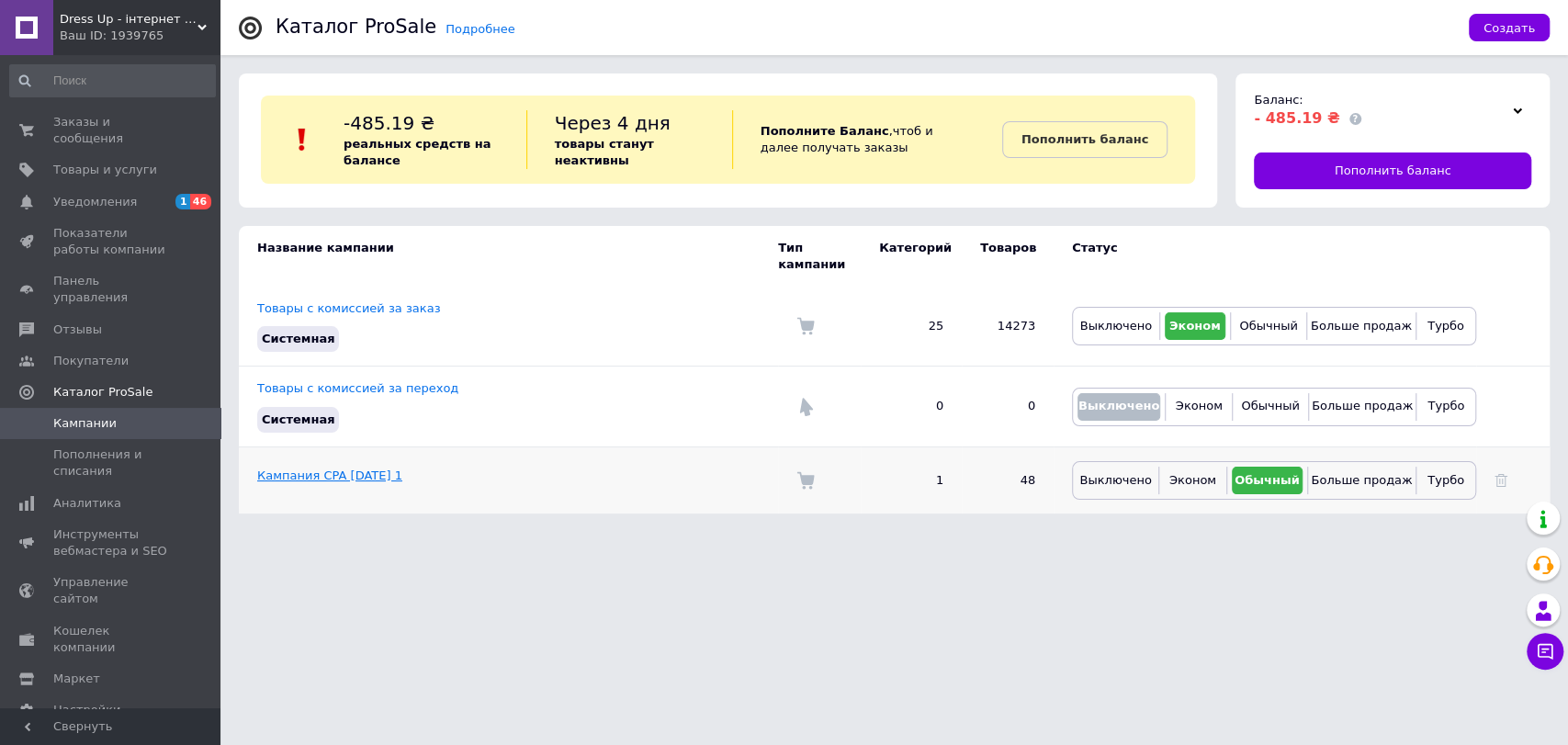
click at [347, 469] on link "Кампания CPA [DATE] 1" at bounding box center [330, 476] width 145 height 14
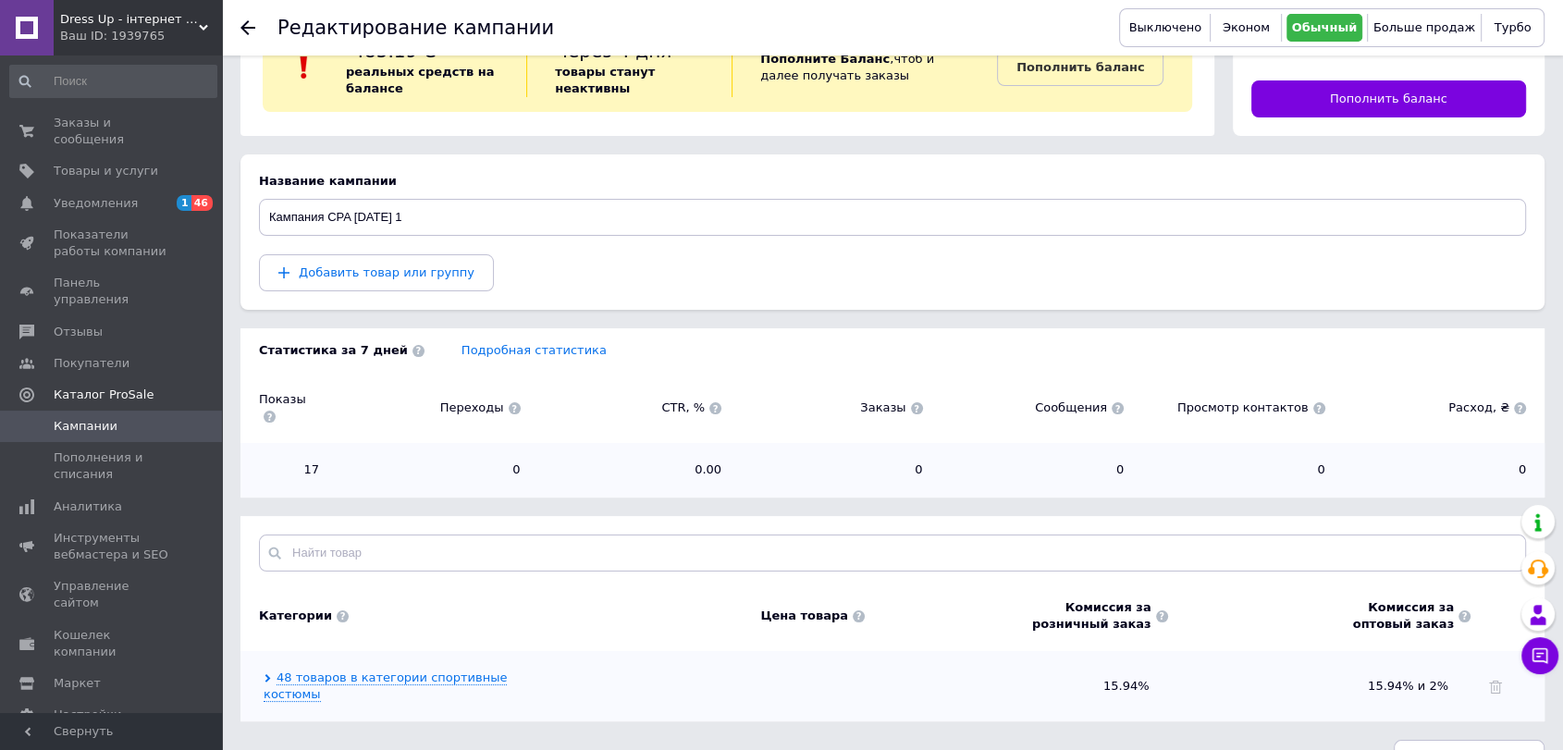
scroll to position [77, 0]
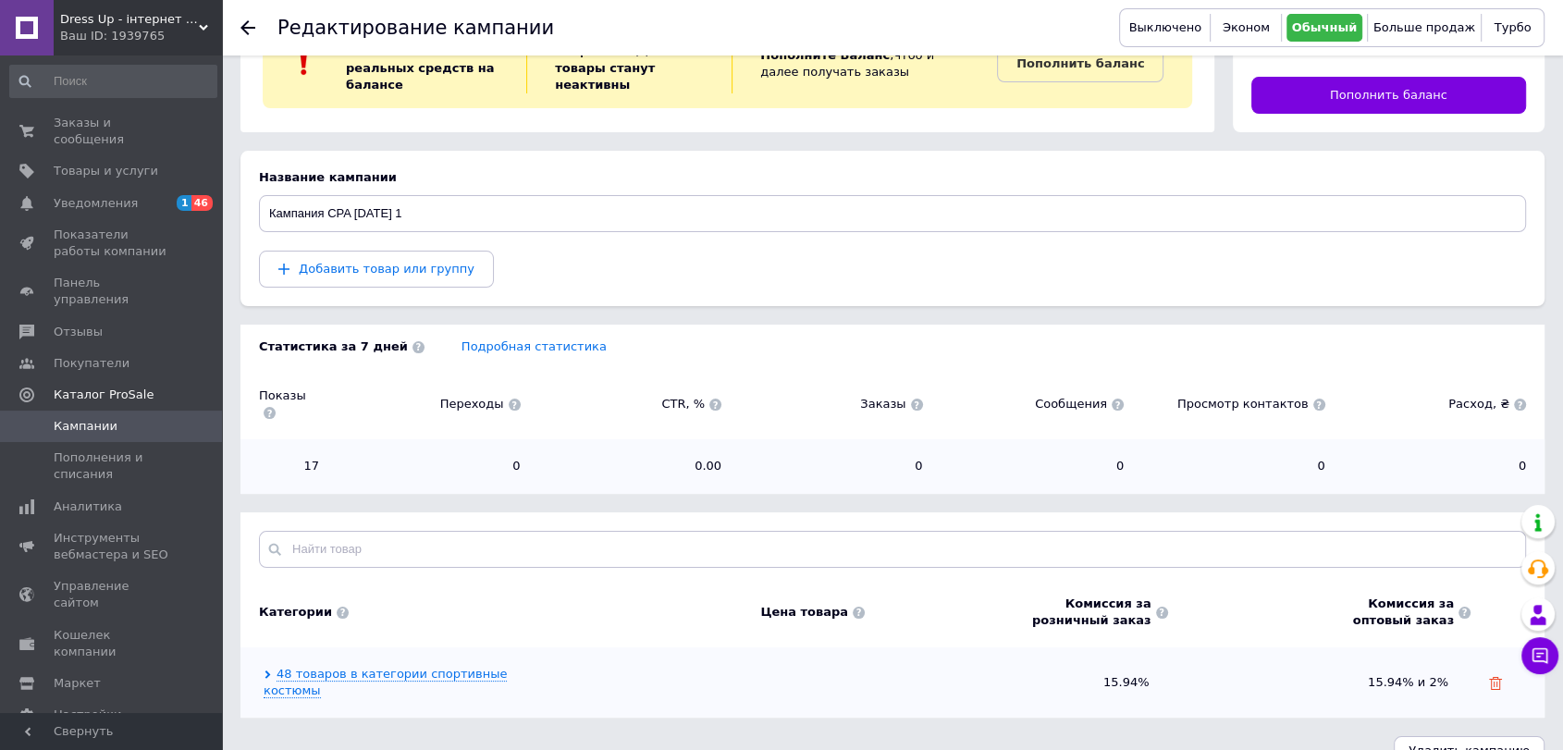
click at [1493, 677] on icon at bounding box center [1495, 683] width 13 height 13
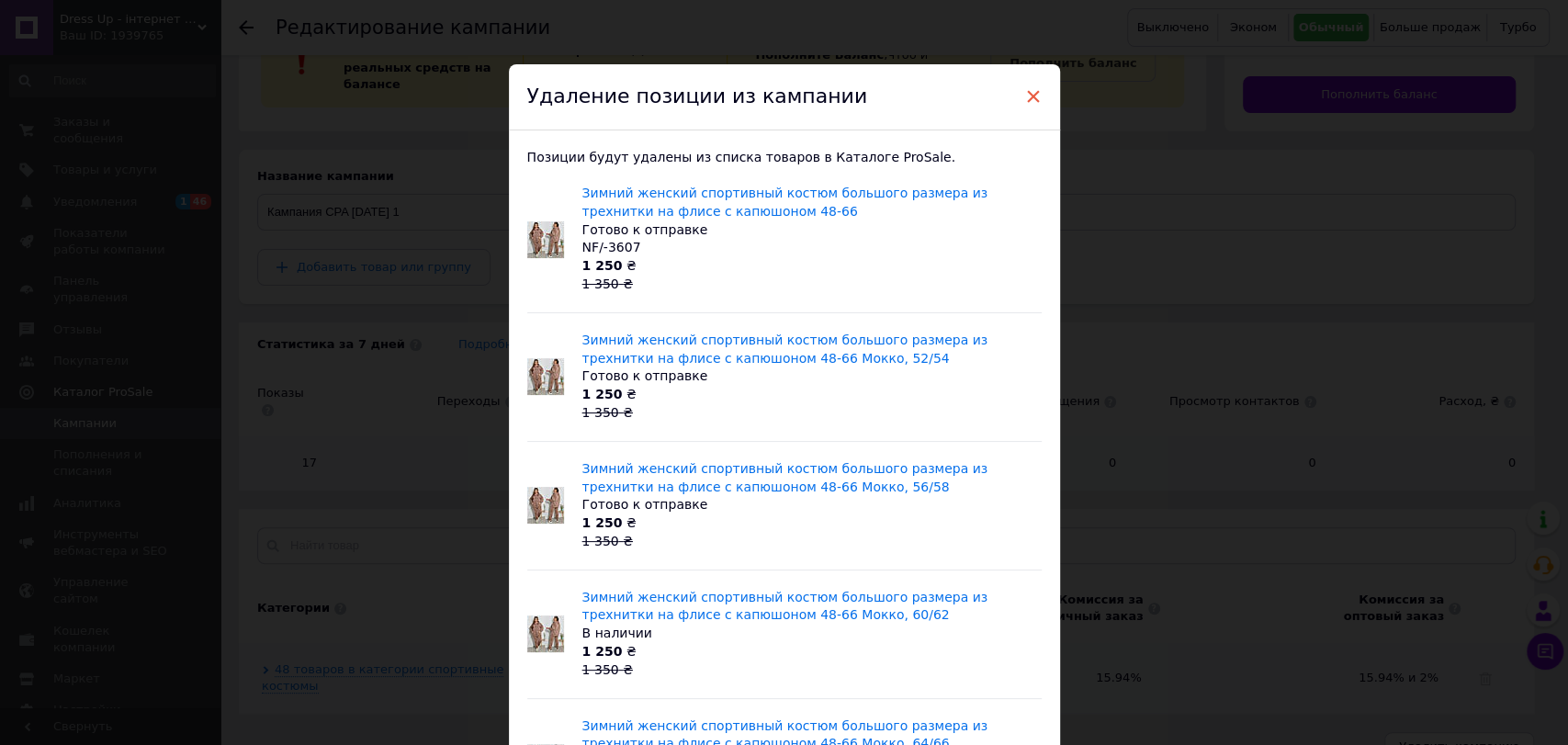
click at [1028, 96] on span "×" at bounding box center [1033, 95] width 17 height 31
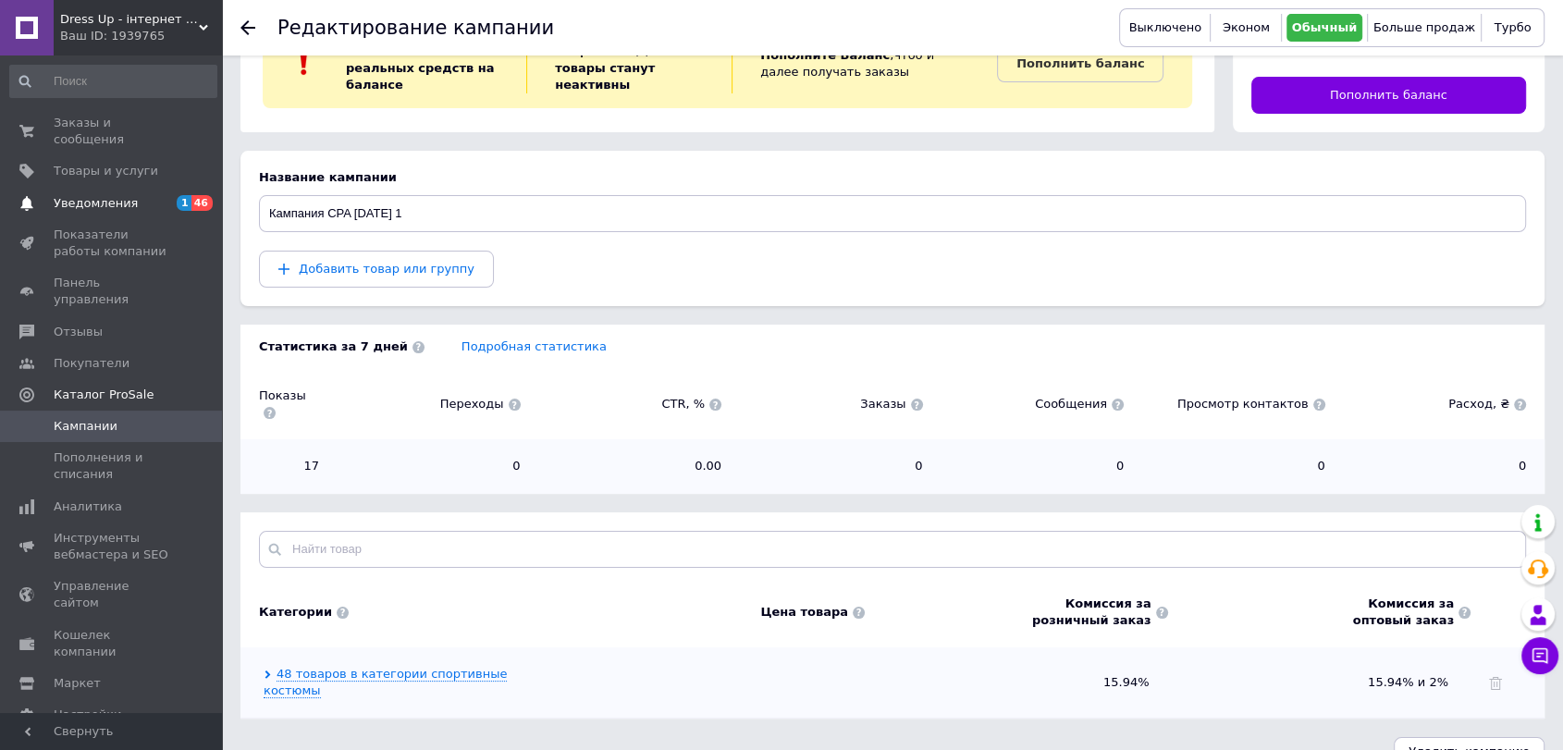
click at [89, 195] on span "Уведомления" at bounding box center [96, 203] width 84 height 17
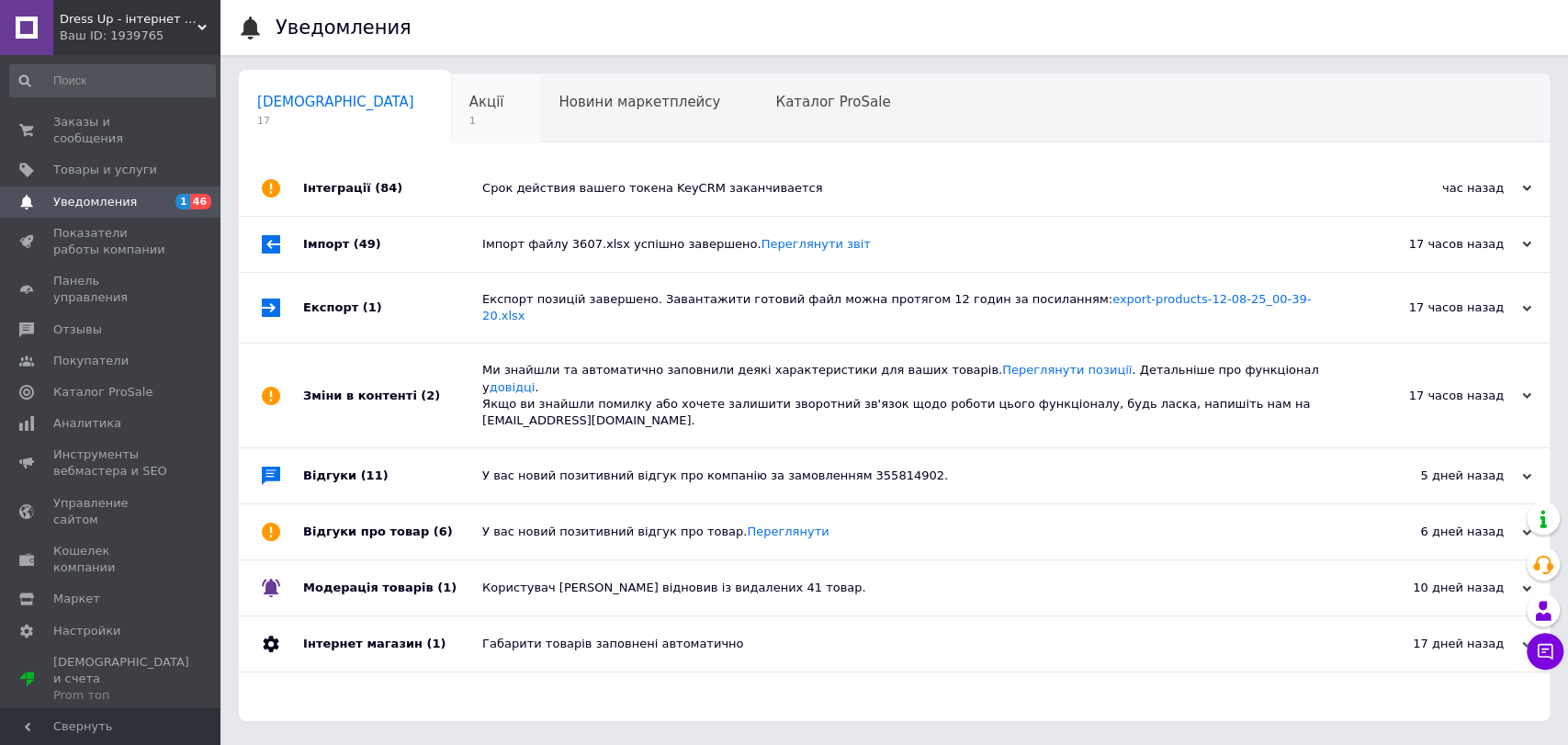
click at [451, 105] on div "Акції 1" at bounding box center [496, 109] width 90 height 70
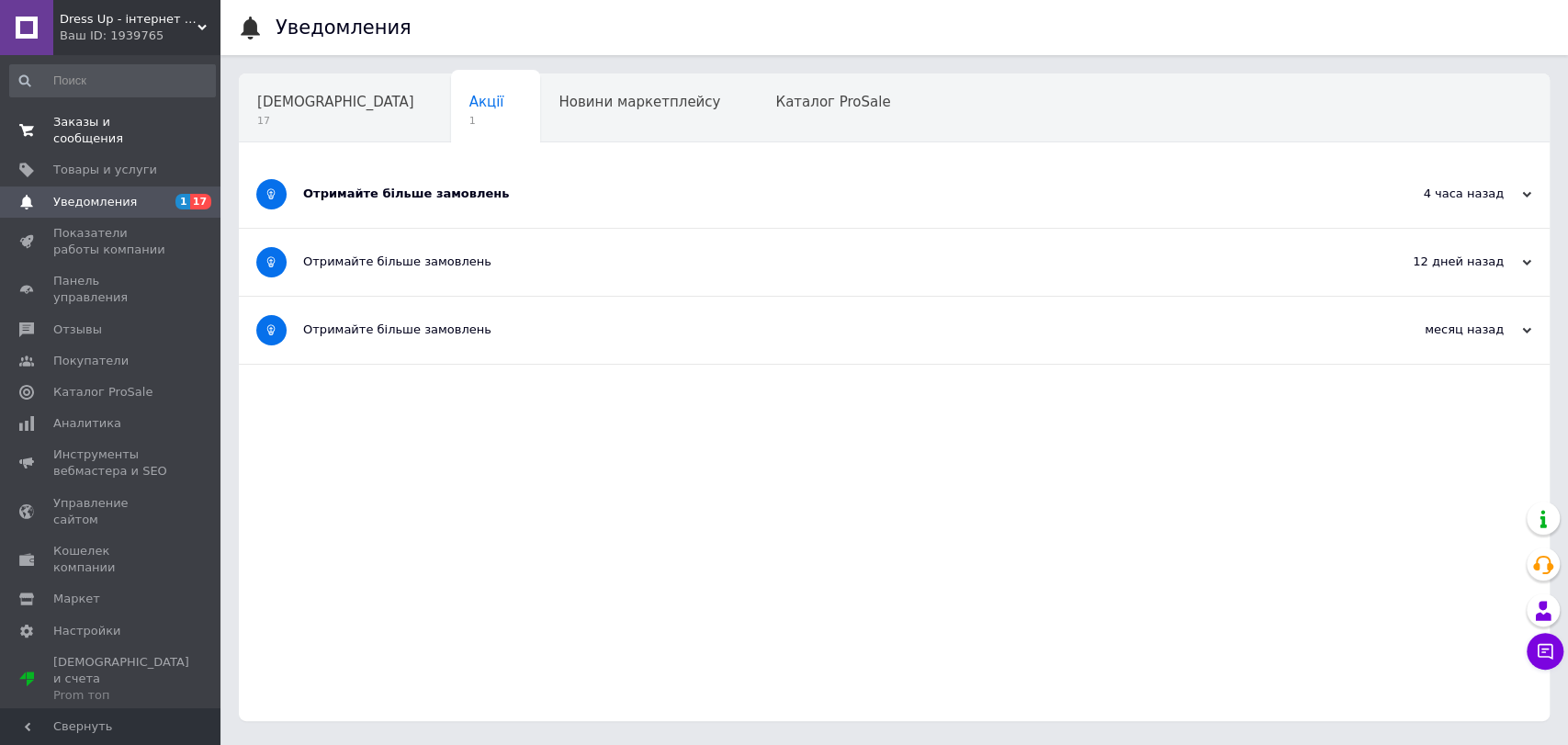
click at [180, 126] on span "0 0" at bounding box center [195, 130] width 51 height 33
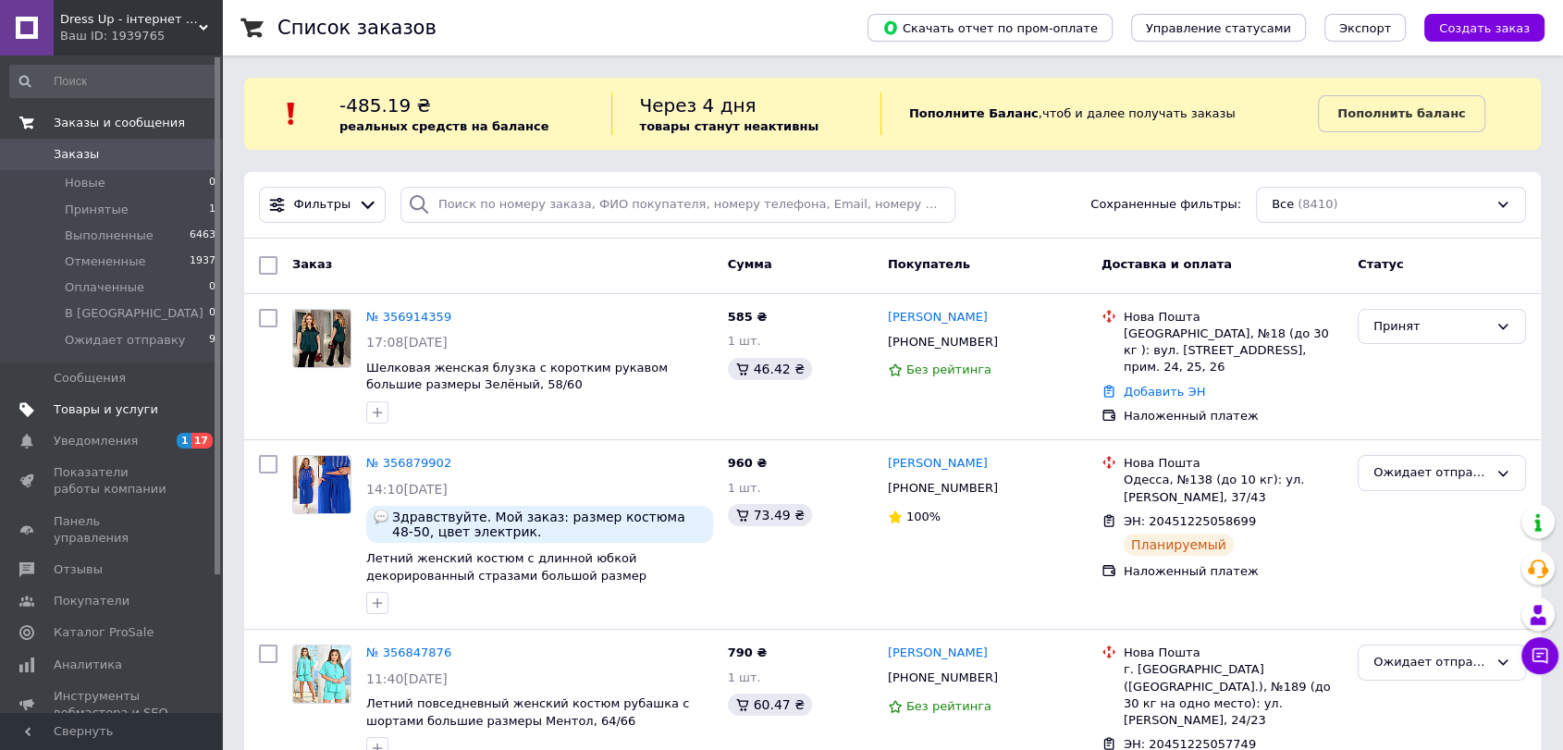
click at [104, 415] on span "Товары и услуги" at bounding box center [106, 410] width 105 height 17
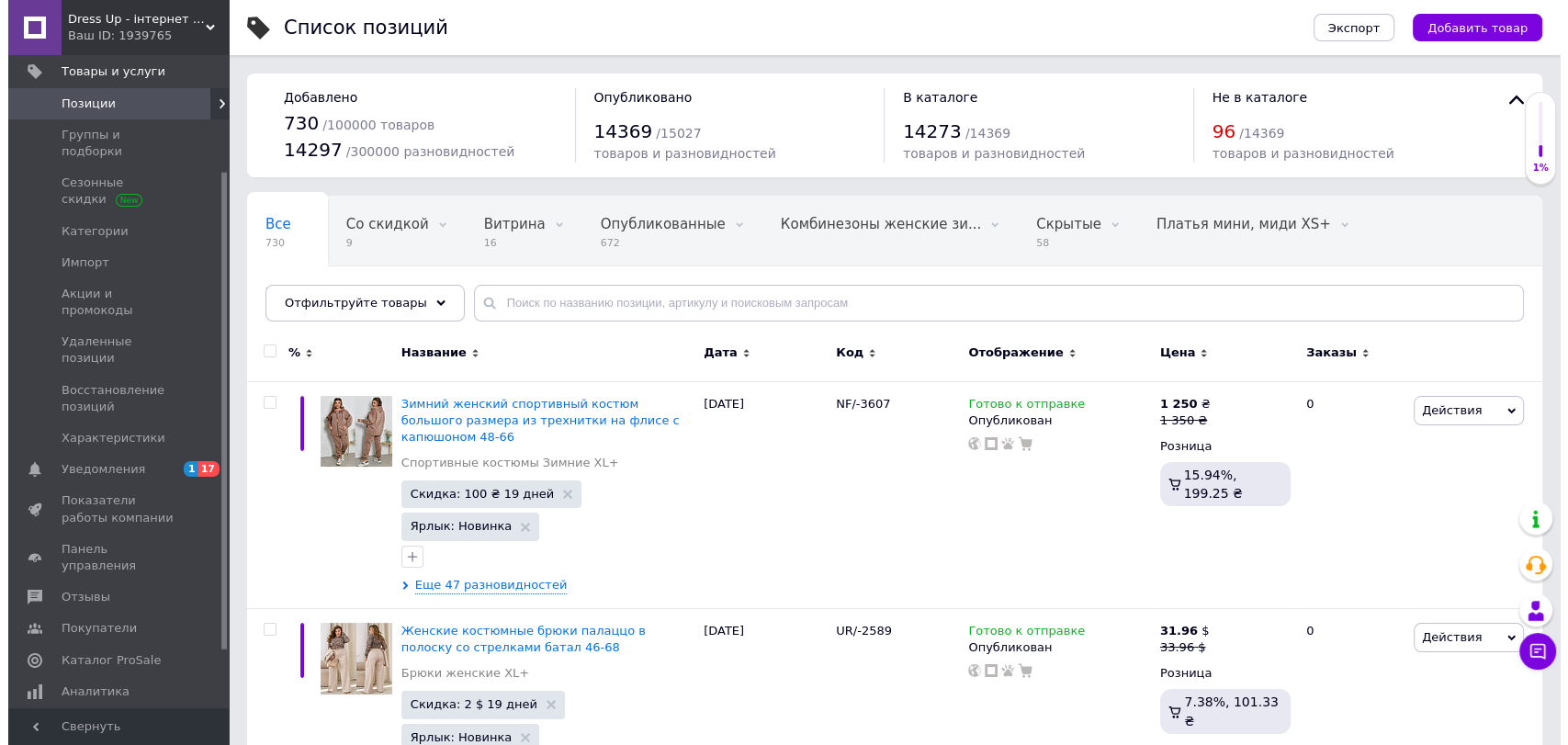
scroll to position [204, 0]
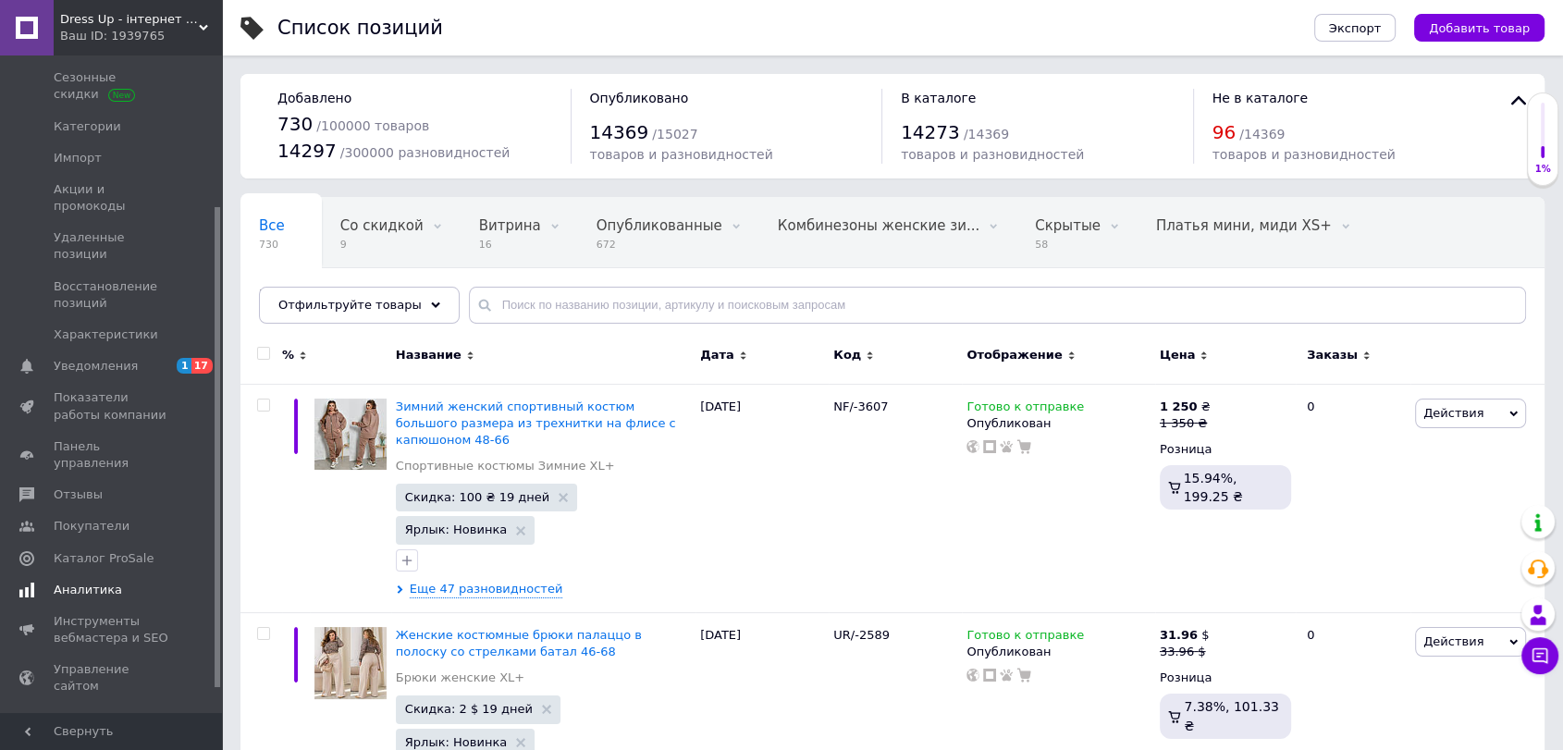
click at [117, 582] on span "Аналитика" at bounding box center [112, 590] width 117 height 17
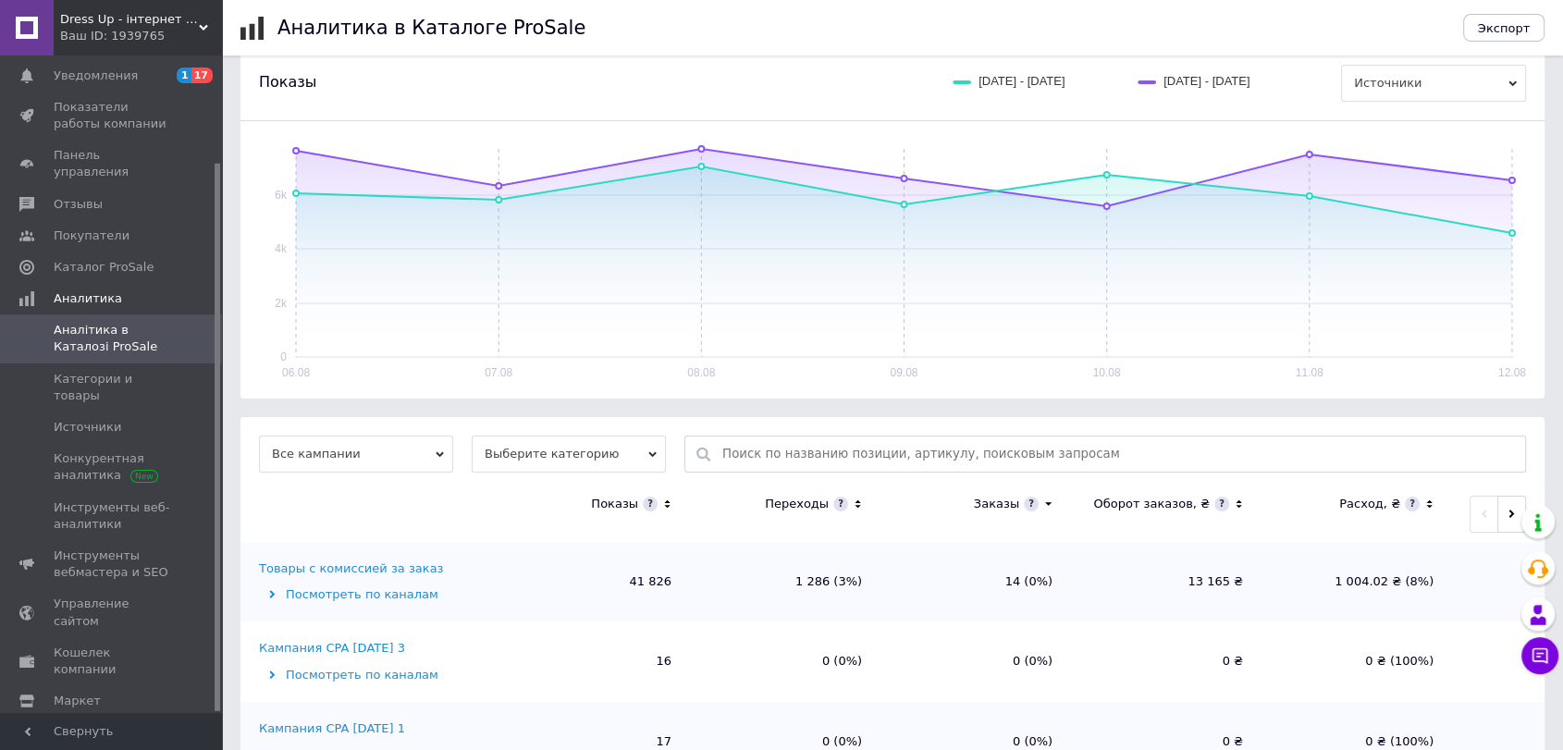
scroll to position [276, 0]
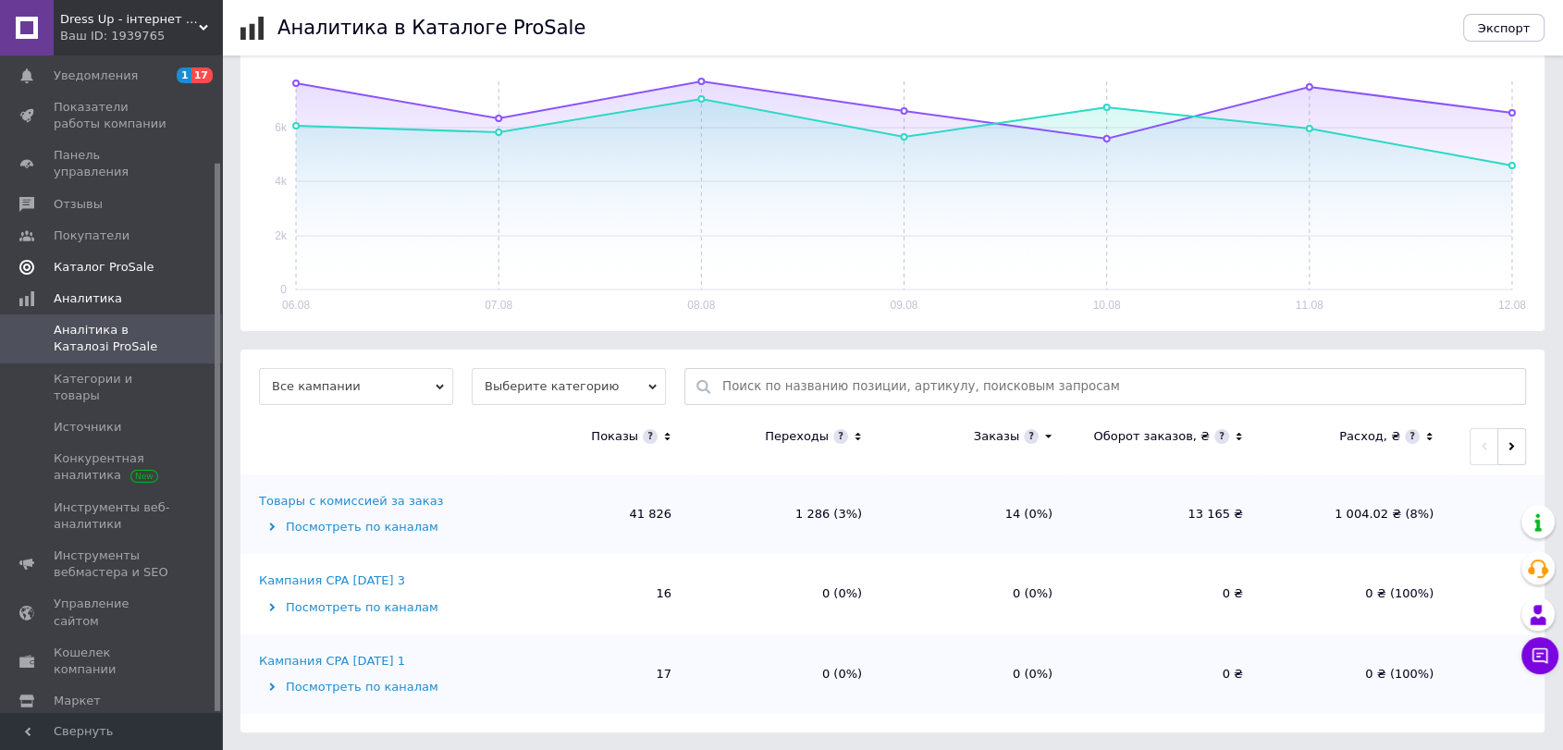
click at [95, 259] on span "Каталог ProSale" at bounding box center [104, 267] width 100 height 17
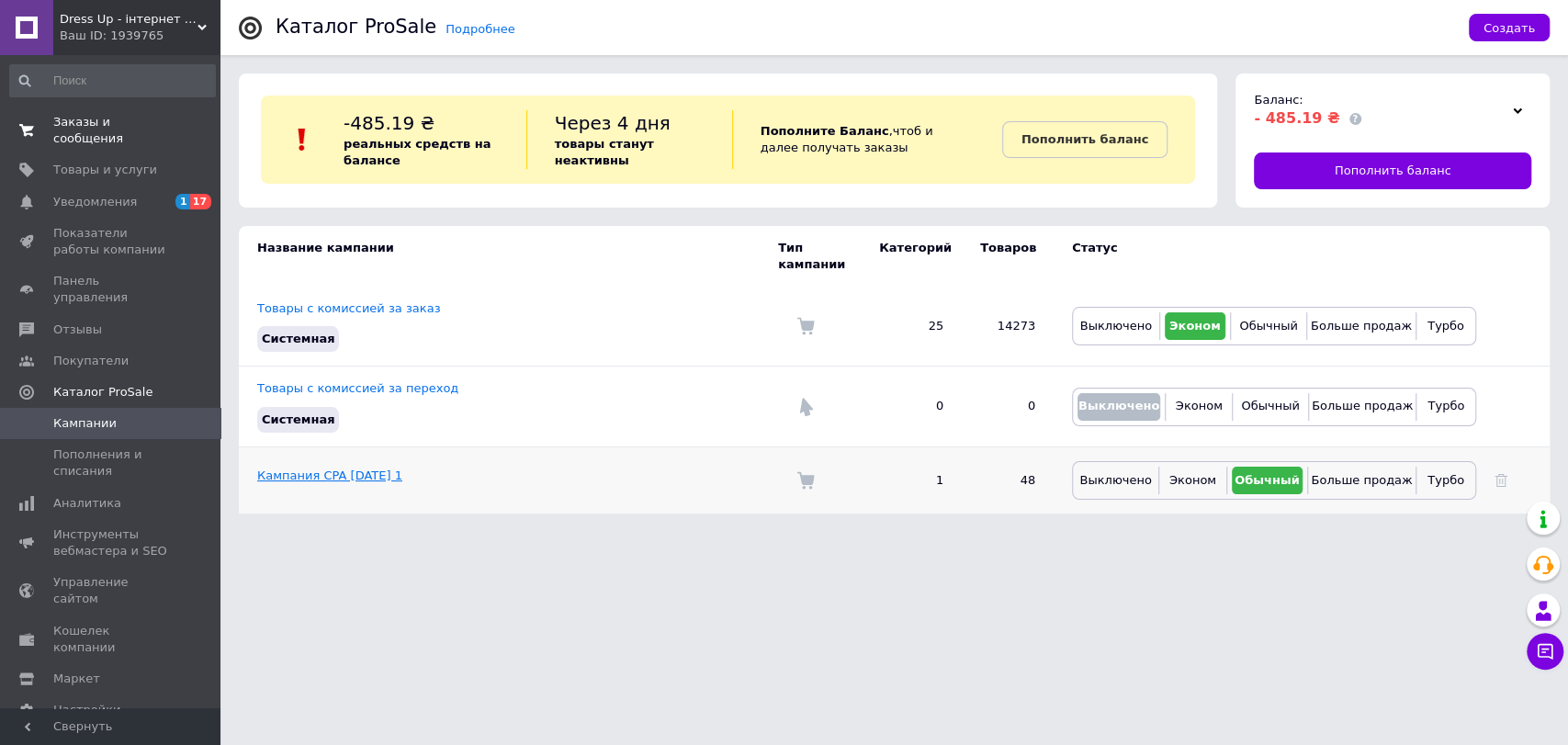
click at [310, 469] on link "Кампания CPA [DATE] 1" at bounding box center [330, 476] width 145 height 14
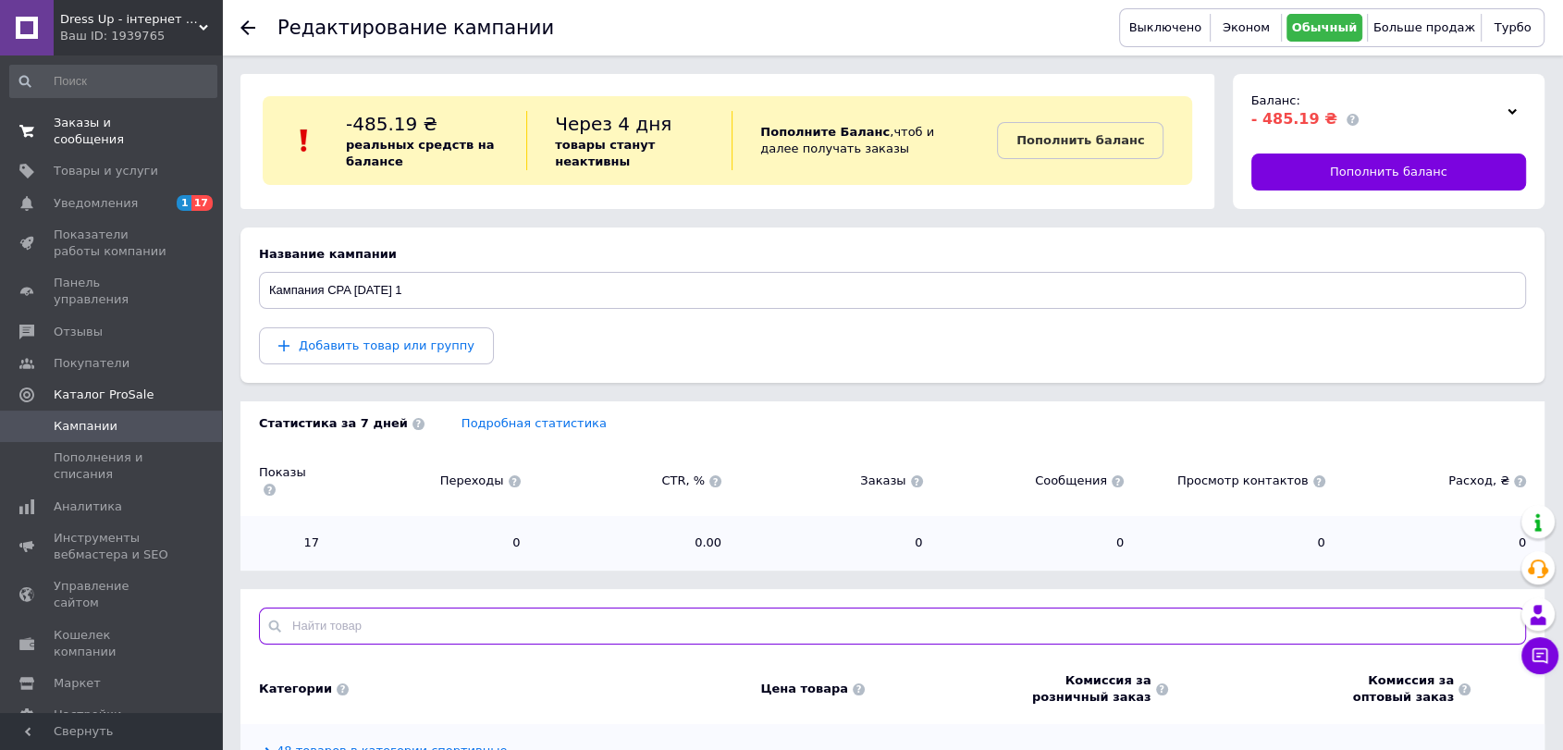
click at [414, 611] on input "text" at bounding box center [892, 626] width 1267 height 37
paste input "NF/-3607"
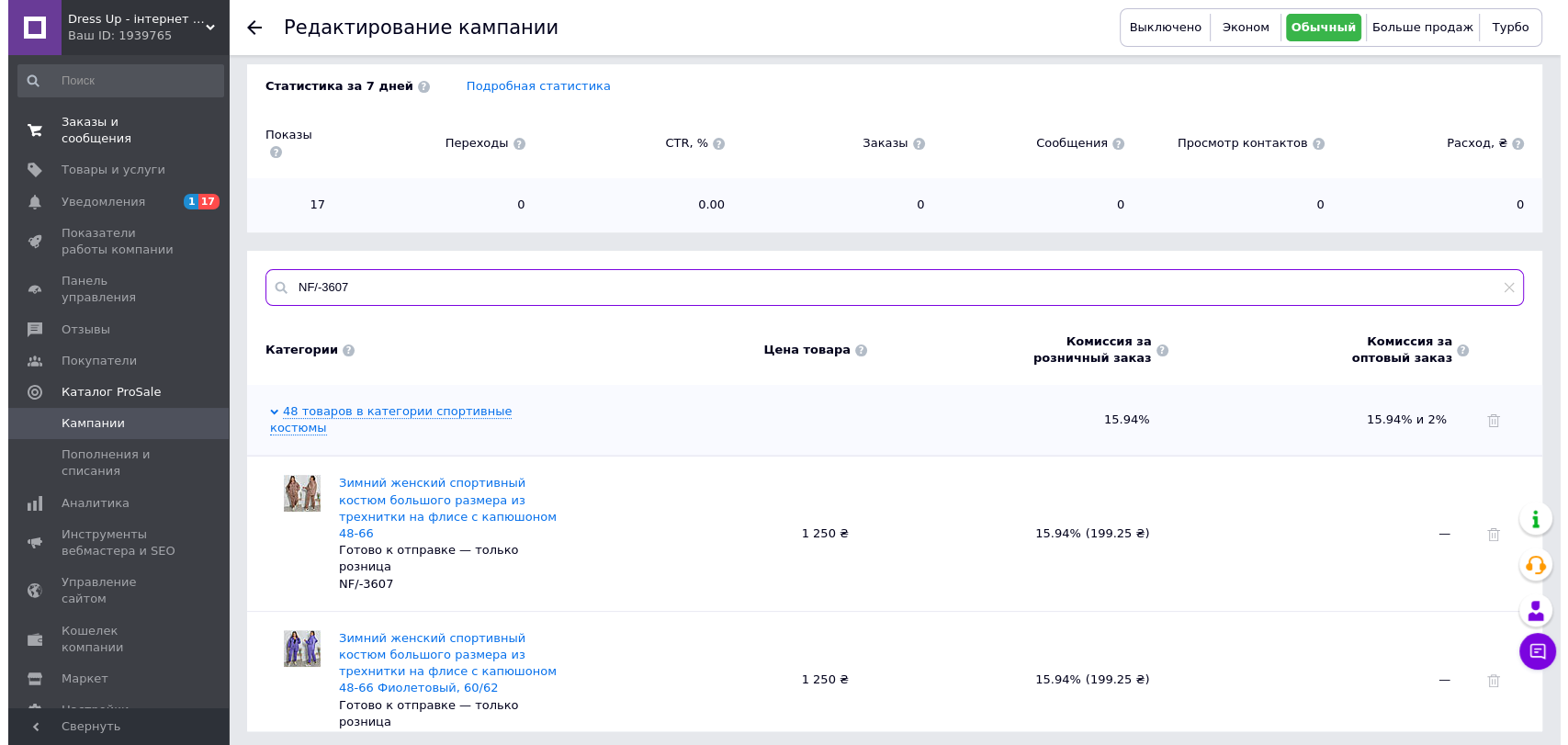
scroll to position [353, 0]
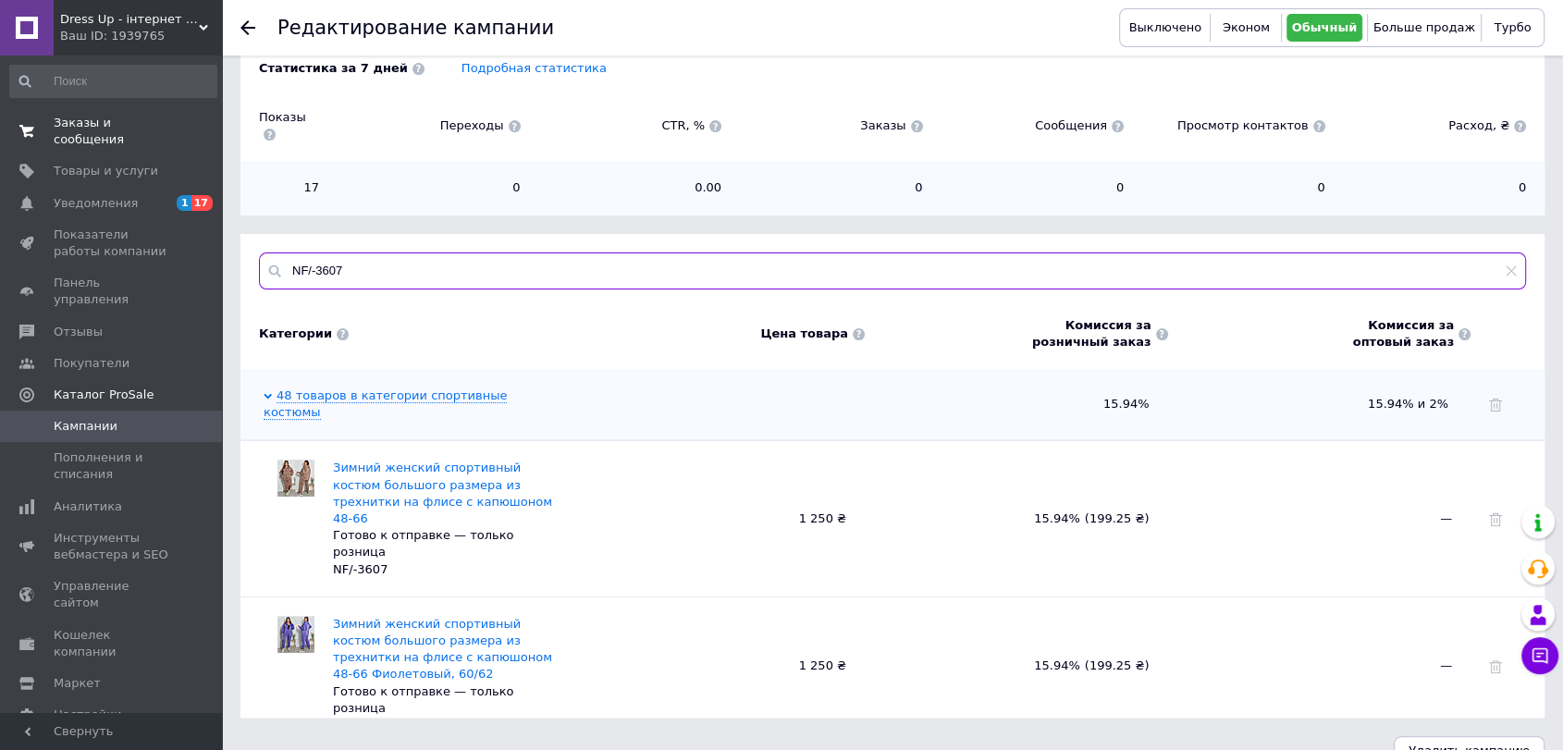
type input "NF/-3607"
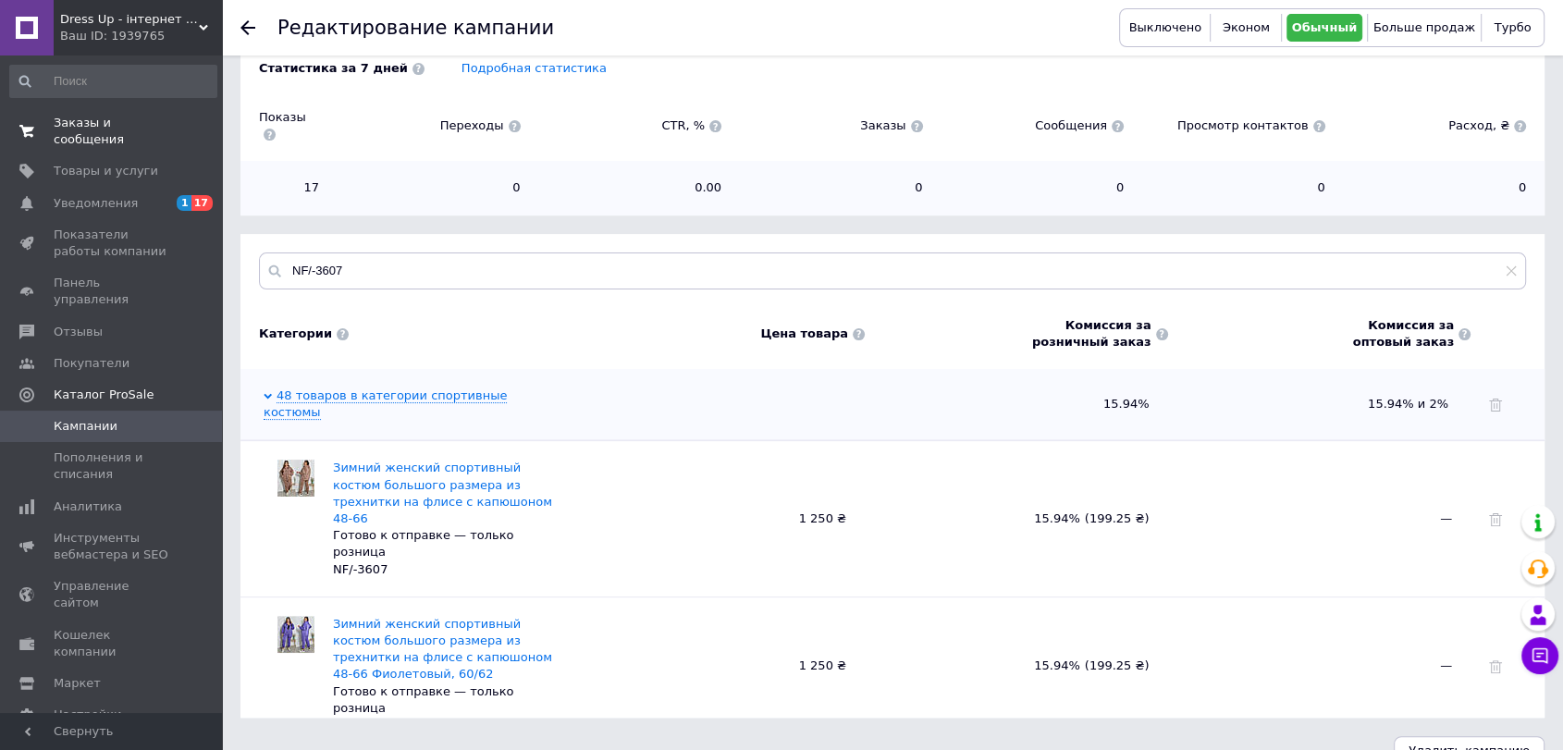
click at [1501, 744] on span "Удалить кампанию" at bounding box center [1469, 751] width 121 height 14
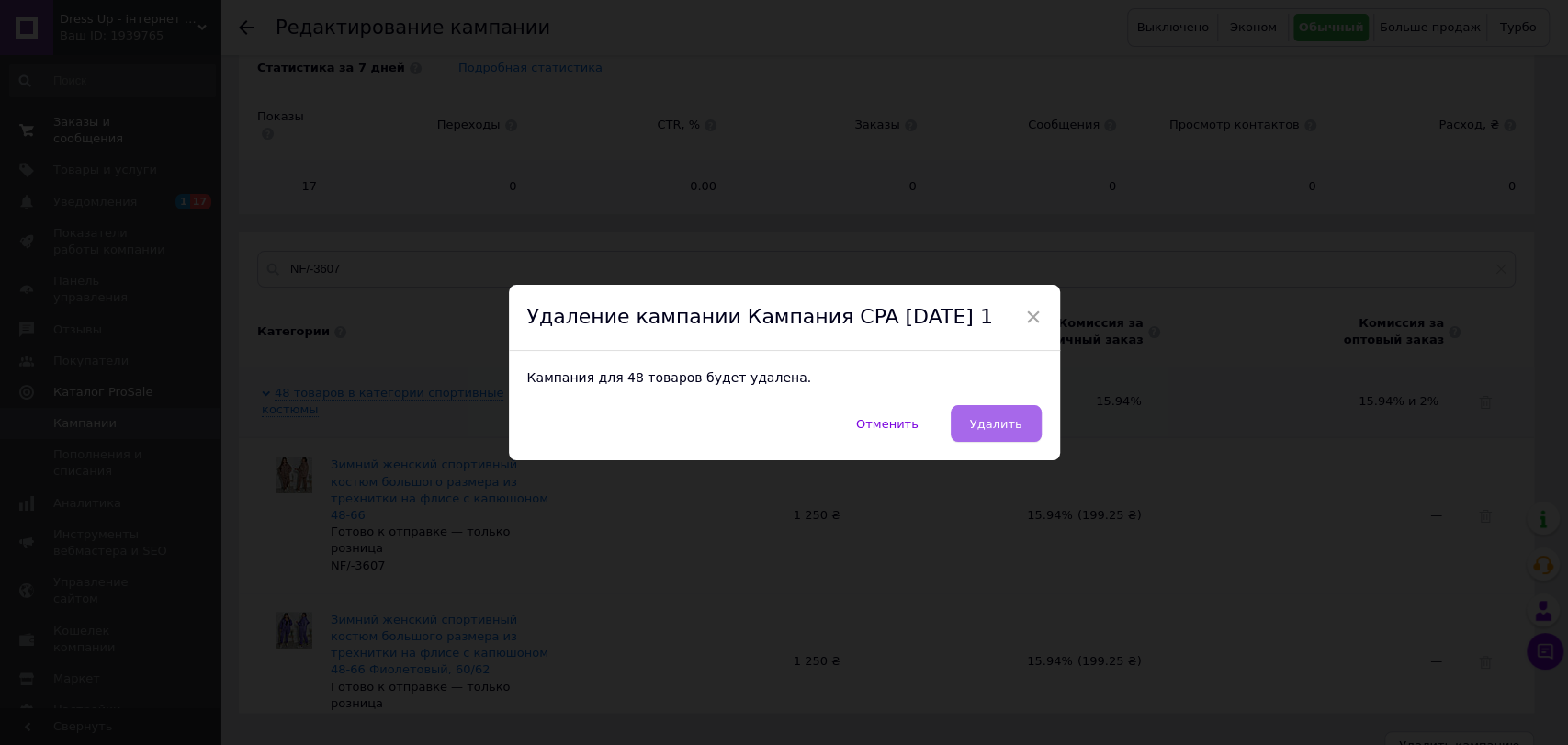
click at [1003, 428] on span "Удалить" at bounding box center [996, 424] width 53 height 14
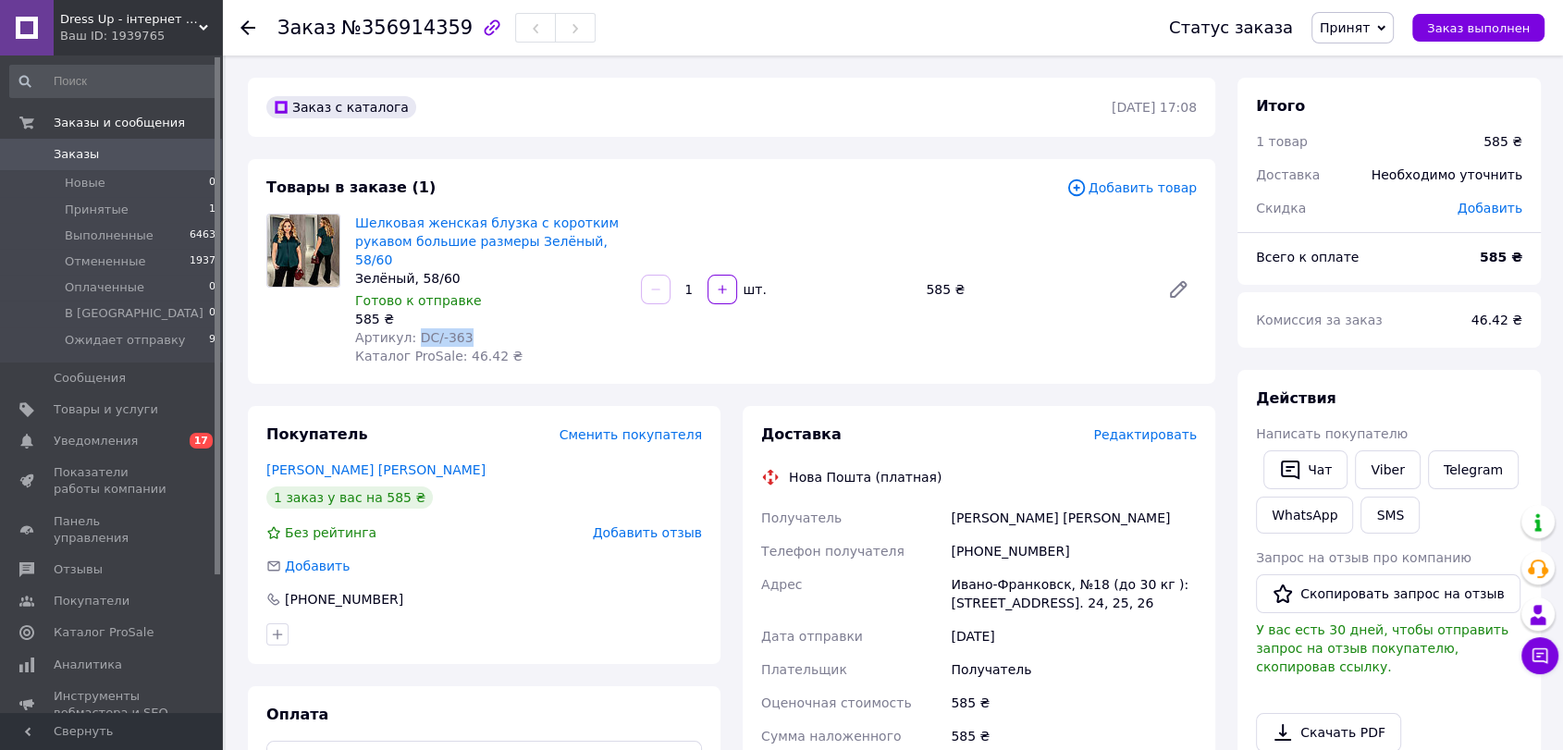
drag, startPoint x: 471, startPoint y: 327, endPoint x: 410, endPoint y: 326, distance: 61.1
click at [410, 328] on div "Артикул: DC/-363" at bounding box center [490, 337] width 271 height 19
copy span "DC/-363"
click at [126, 624] on span "Каталог ProSale" at bounding box center [104, 632] width 100 height 17
